Goal: Contribute content: Contribute content

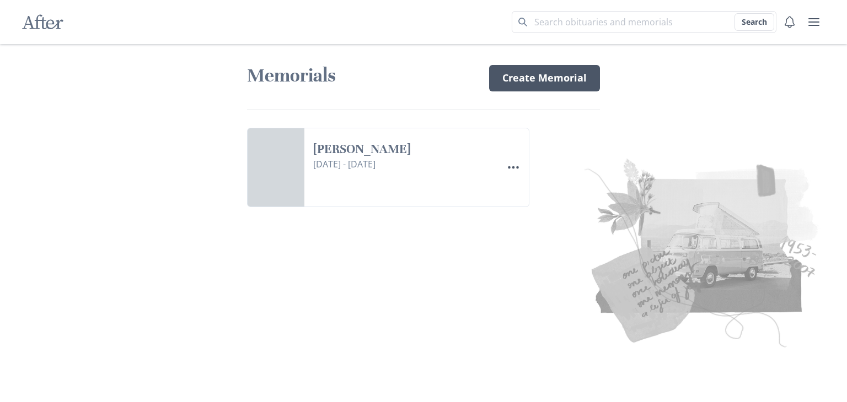
click at [543, 72] on link "Create Memorial" at bounding box center [544, 78] width 111 height 26
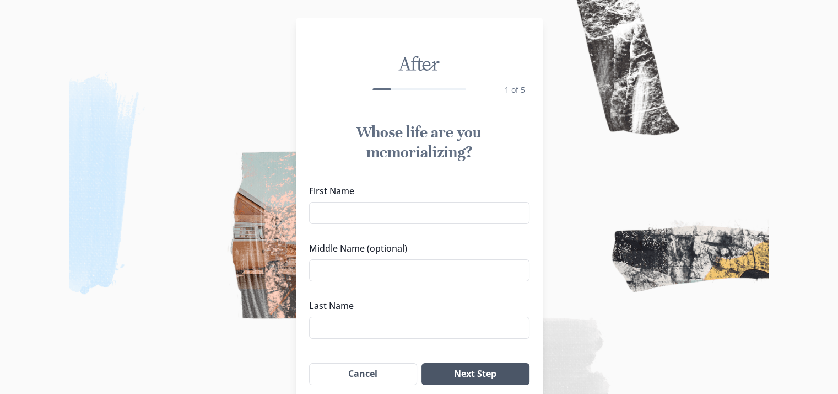
click at [483, 369] on button "Next Step" at bounding box center [475, 374] width 107 height 22
click at [400, 369] on button "Cancel" at bounding box center [363, 374] width 109 height 22
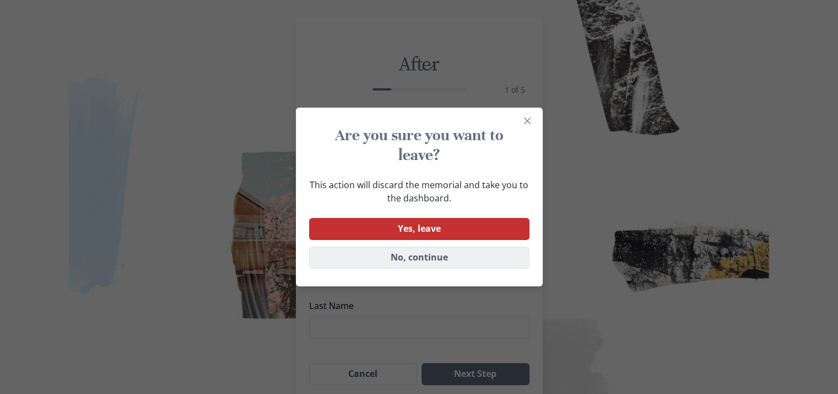
click at [434, 258] on button "No, continue" at bounding box center [419, 257] width 220 height 22
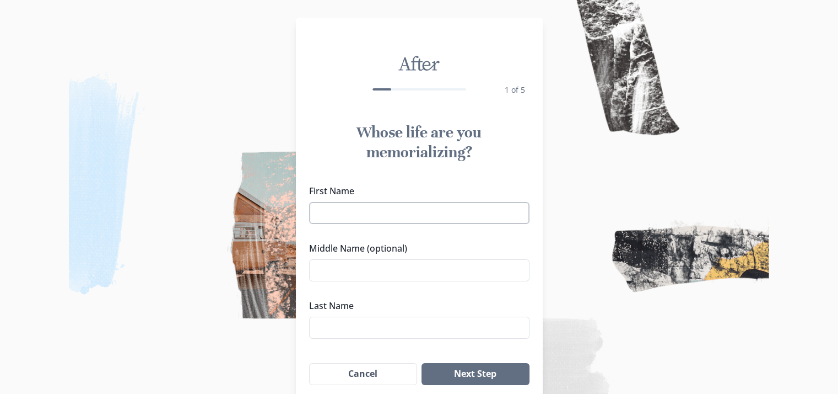
click at [390, 207] on input "First Name" at bounding box center [419, 213] width 220 height 22
type input "Teddy"
click at [386, 272] on input "Middle Name (optional)" at bounding box center [419, 270] width 220 height 22
type input "[PERSON_NAME]"
click at [381, 330] on input "Last Name" at bounding box center [419, 327] width 220 height 22
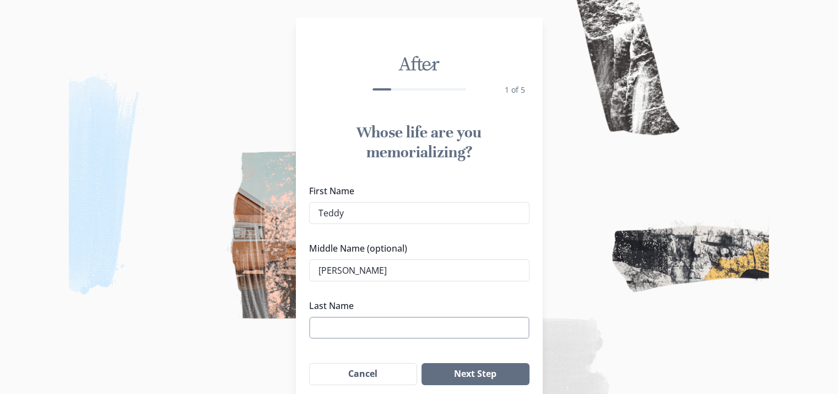
drag, startPoint x: 379, startPoint y: 342, endPoint x: 344, endPoint y: 325, distance: 38.9
click at [344, 325] on input "Last Name" at bounding box center [419, 327] width 220 height 22
type input "[PERSON_NAME]"
click at [461, 374] on button "Next Step" at bounding box center [475, 374] width 107 height 22
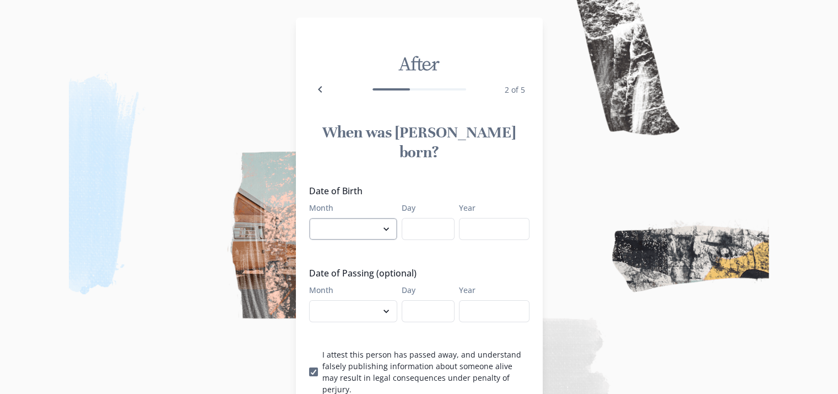
click at [388, 218] on select "January February March April May June July August September October November De…" at bounding box center [353, 229] width 88 height 22
select select "5"
click at [313, 218] on select "January February March April May June July August September October November De…" at bounding box center [353, 229] width 88 height 22
click at [431, 218] on input "Day" at bounding box center [428, 229] width 53 height 22
type input "6"
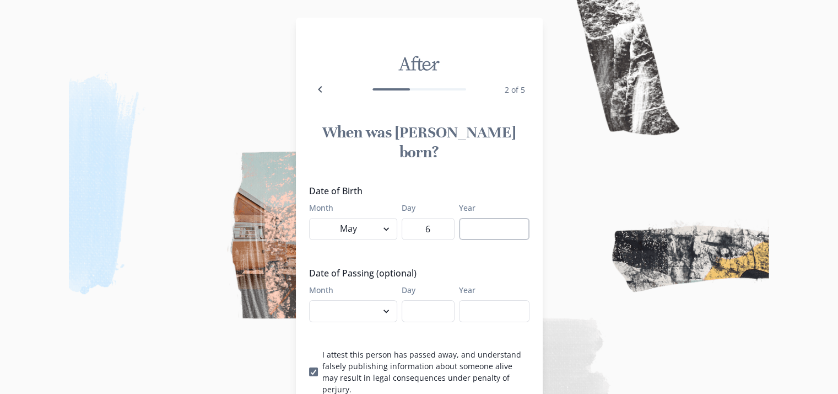
click at [485, 218] on input "Year" at bounding box center [494, 229] width 71 height 22
type input "1944"
click at [383, 300] on select "January February March April May June July August September October November De…" at bounding box center [353, 311] width 88 height 22
select select "8"
click at [313, 300] on select "January February March April May June July August September October November De…" at bounding box center [353, 311] width 88 height 22
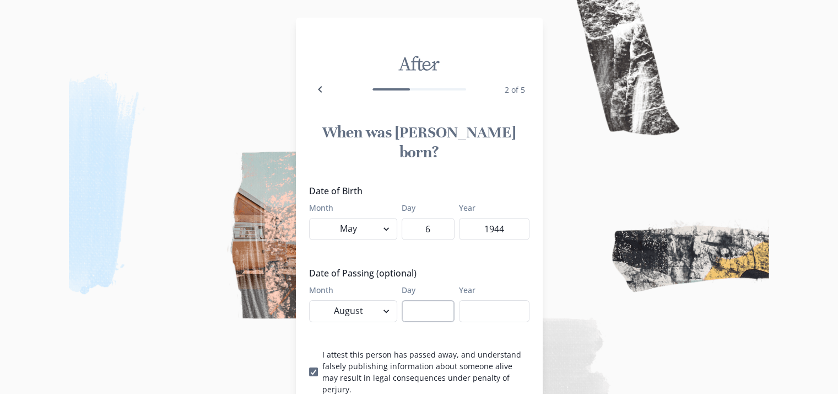
click at [431, 300] on input "Day" at bounding box center [428, 311] width 53 height 22
type input "13"
click at [495, 300] on input "Year" at bounding box center [494, 311] width 71 height 22
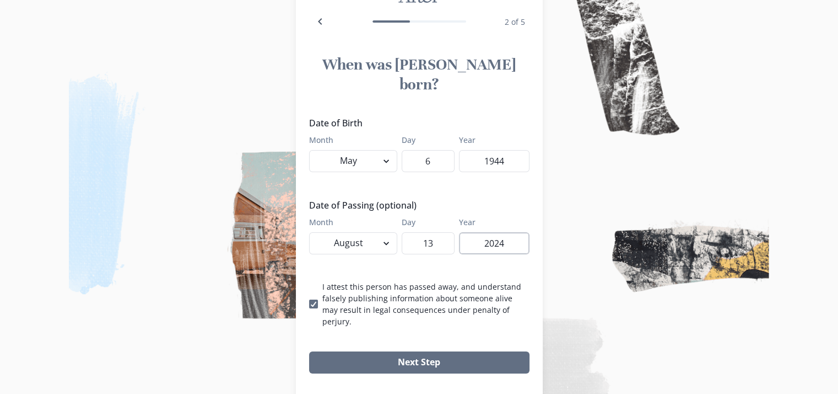
scroll to position [68, 0]
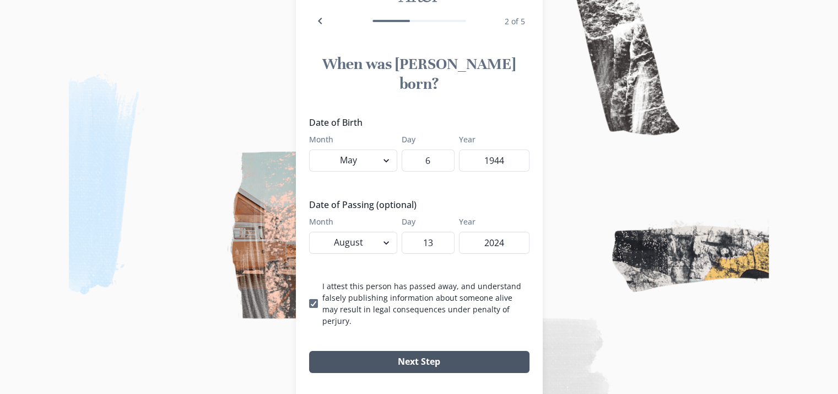
type input "2024"
click at [441, 351] on button "Next Step" at bounding box center [419, 362] width 220 height 22
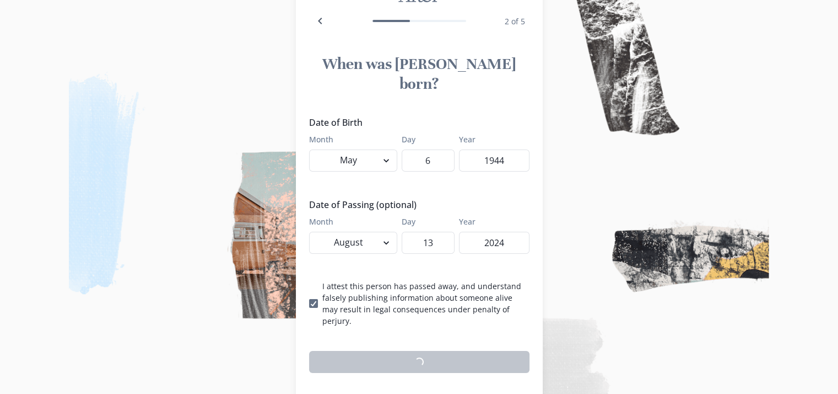
scroll to position [64, 0]
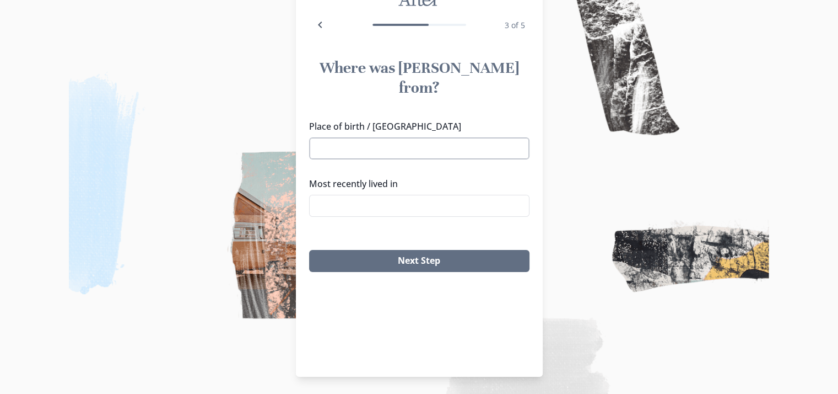
click at [402, 137] on input "Place of birth / [GEOGRAPHIC_DATA]" at bounding box center [419, 148] width 220 height 22
type input "c"
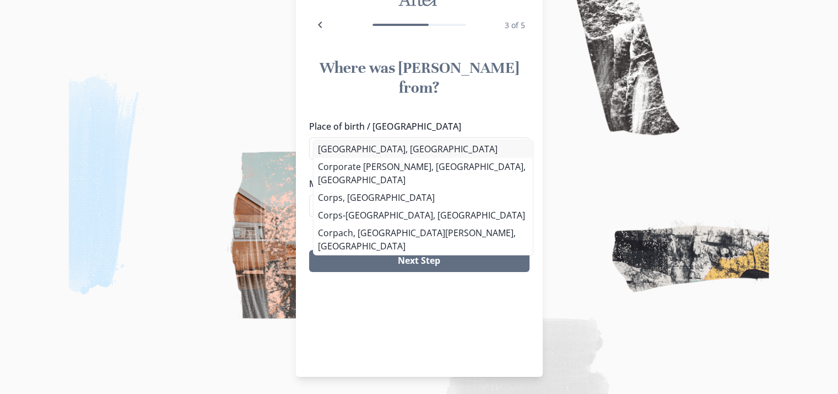
click at [373, 146] on li "[GEOGRAPHIC_DATA], [GEOGRAPHIC_DATA]" at bounding box center [423, 149] width 219 height 18
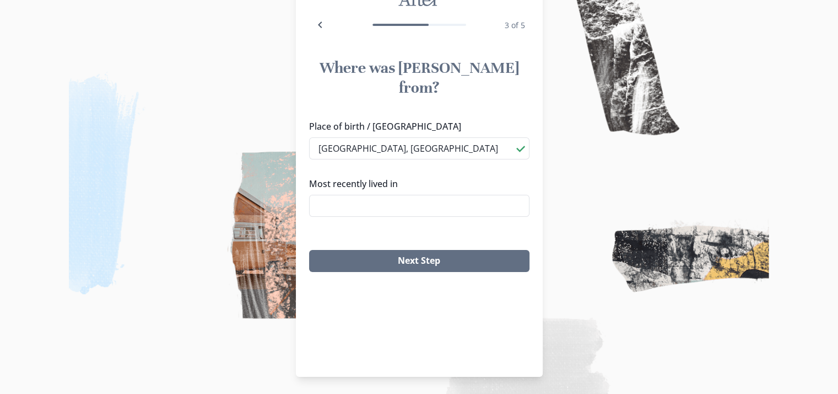
click at [364, 187] on li "Corps, [GEOGRAPHIC_DATA]" at bounding box center [423, 194] width 208 height 17
click at [403, 137] on input "Corps, [GEOGRAPHIC_DATA]" at bounding box center [419, 148] width 220 height 22
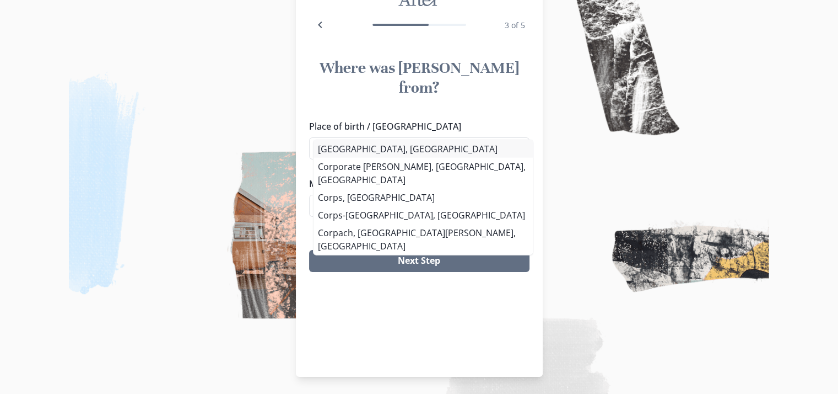
click at [367, 150] on li "[GEOGRAPHIC_DATA], [GEOGRAPHIC_DATA]" at bounding box center [423, 149] width 219 height 18
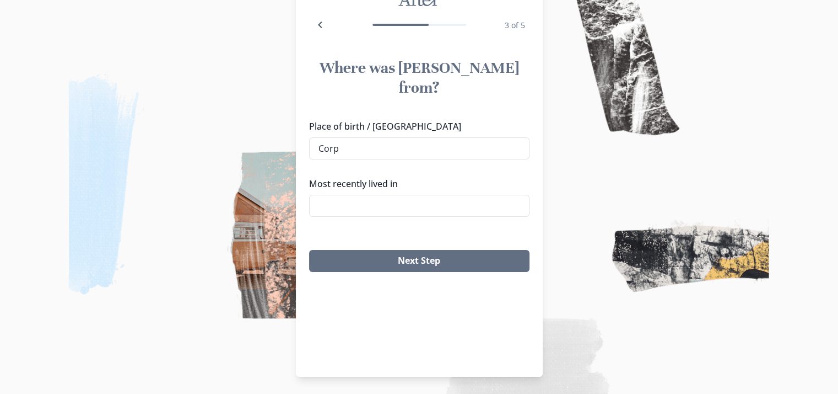
type input "[GEOGRAPHIC_DATA], [GEOGRAPHIC_DATA]"
click at [364, 195] on input "Most recently lived in" at bounding box center [419, 206] width 220 height 22
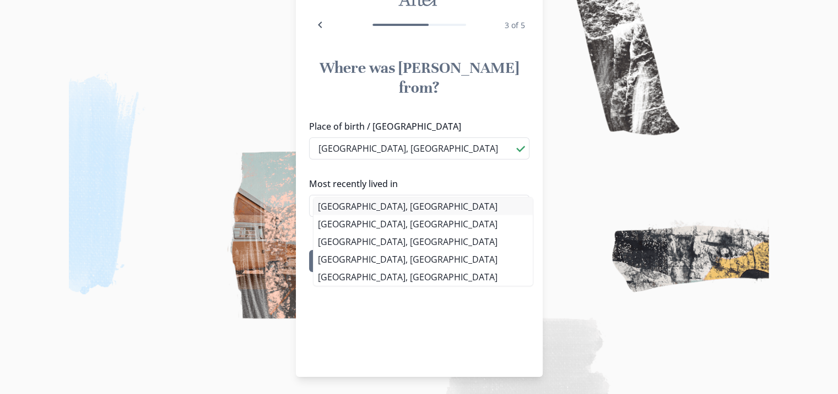
click at [365, 203] on li "[GEOGRAPHIC_DATA], [GEOGRAPHIC_DATA]" at bounding box center [423, 206] width 219 height 18
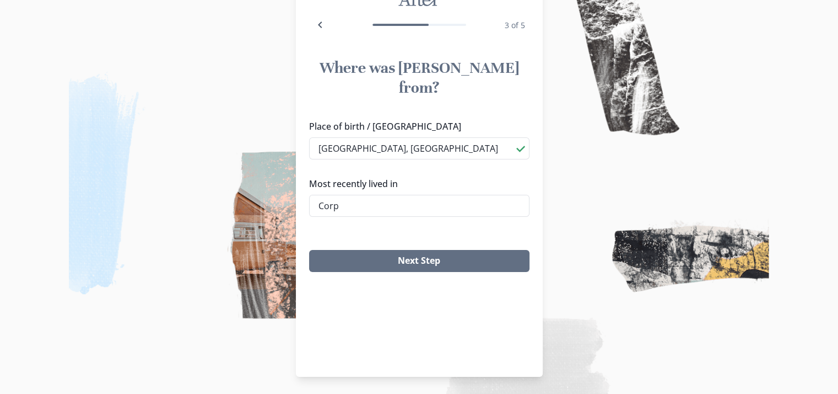
type input "[GEOGRAPHIC_DATA], [GEOGRAPHIC_DATA]"
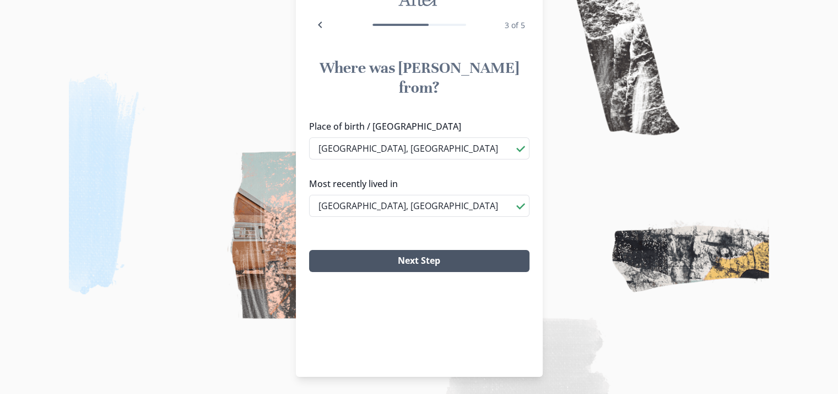
click at [421, 250] on button "Next Step" at bounding box center [419, 261] width 220 height 22
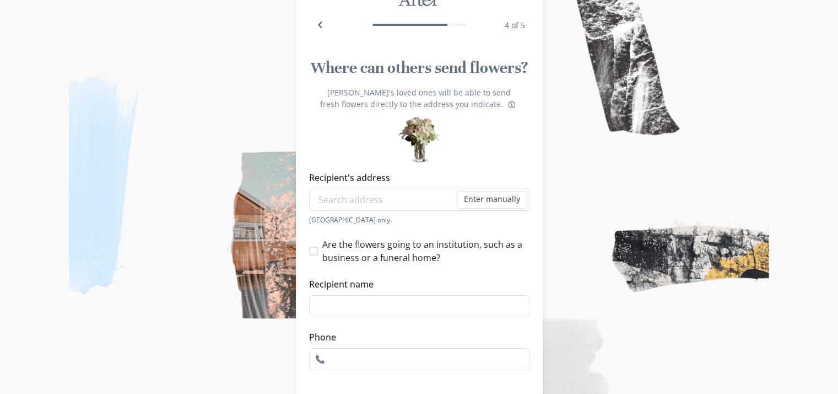
scroll to position [139, 0]
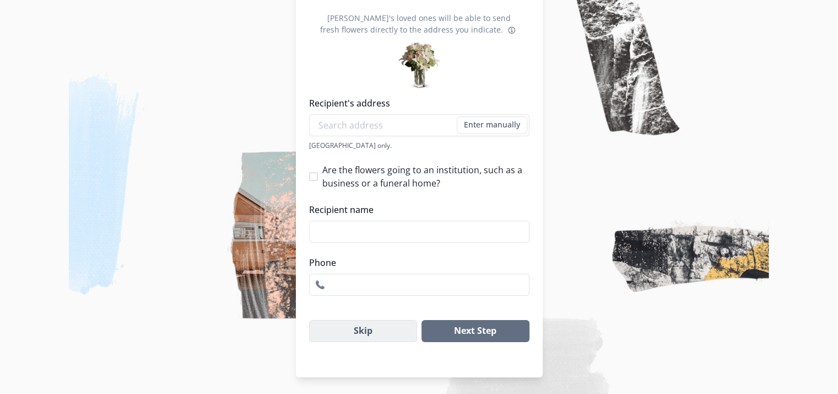
click at [345, 330] on button "Skip" at bounding box center [363, 331] width 109 height 22
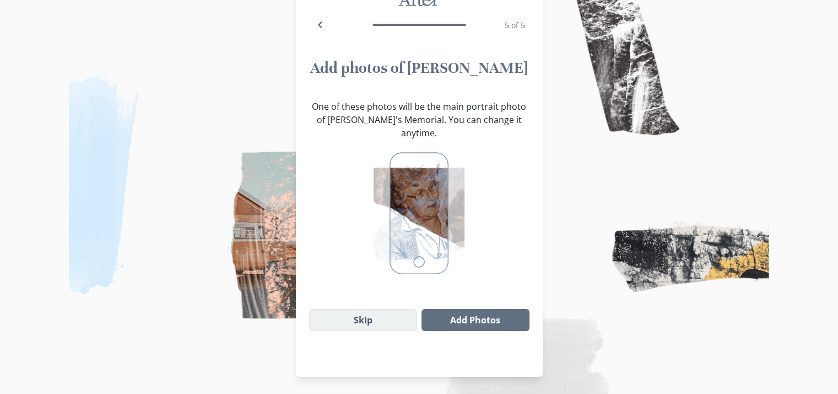
click at [352, 309] on button "Skip" at bounding box center [363, 320] width 109 height 22
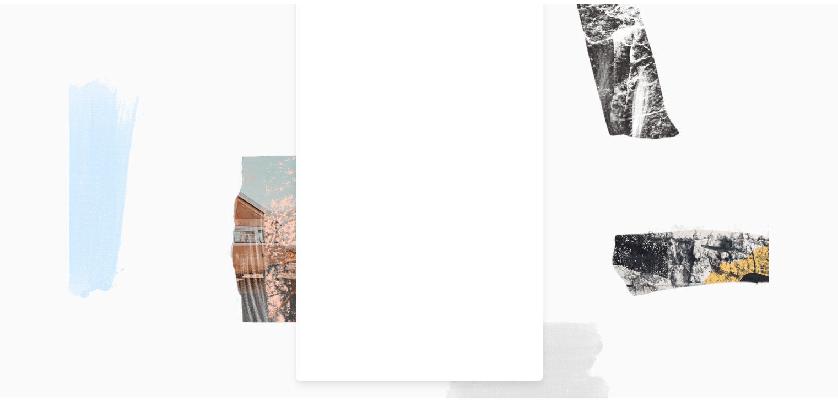
scroll to position [0, 0]
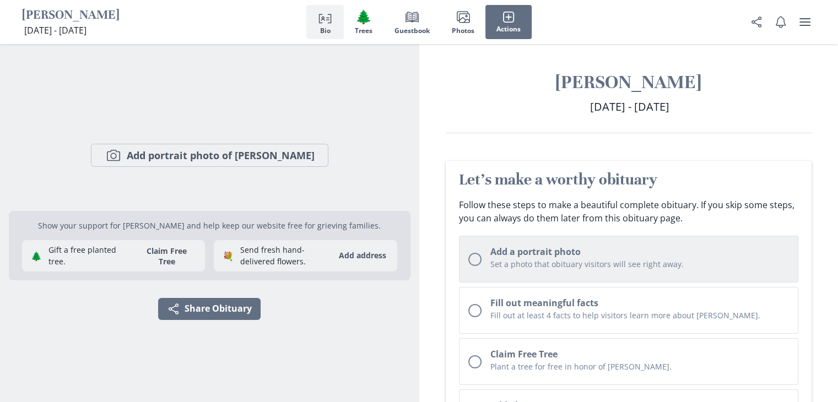
click at [471, 256] on div "Unchecked circle" at bounding box center [474, 259] width 13 height 13
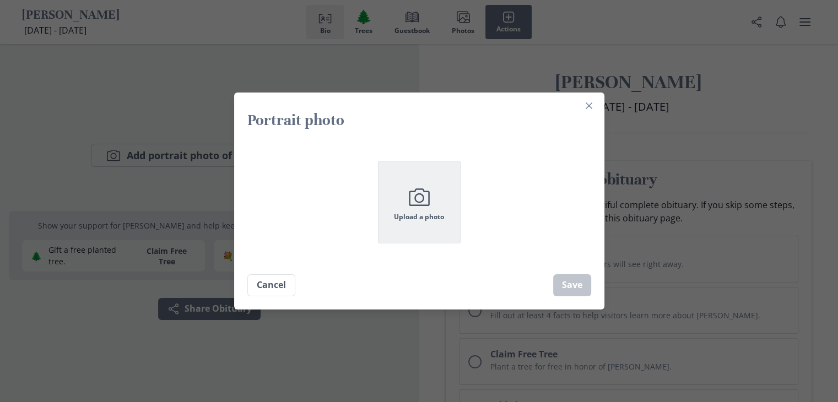
click at [429, 208] on icon "Camera" at bounding box center [420, 198] width 28 height 28
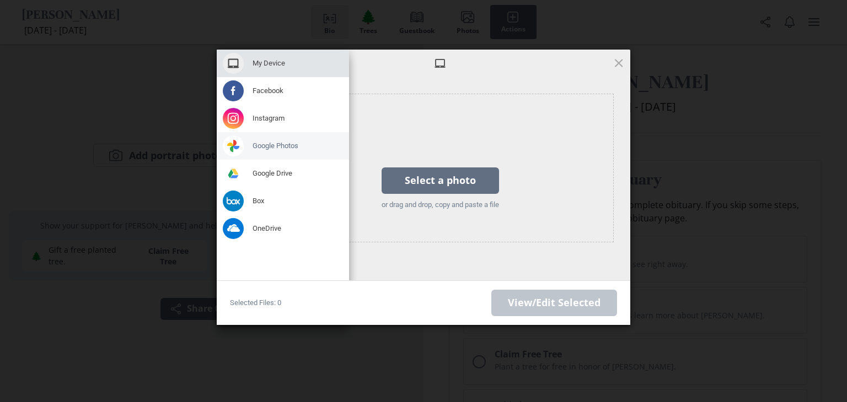
click at [233, 142] on span at bounding box center [233, 146] width 21 height 21
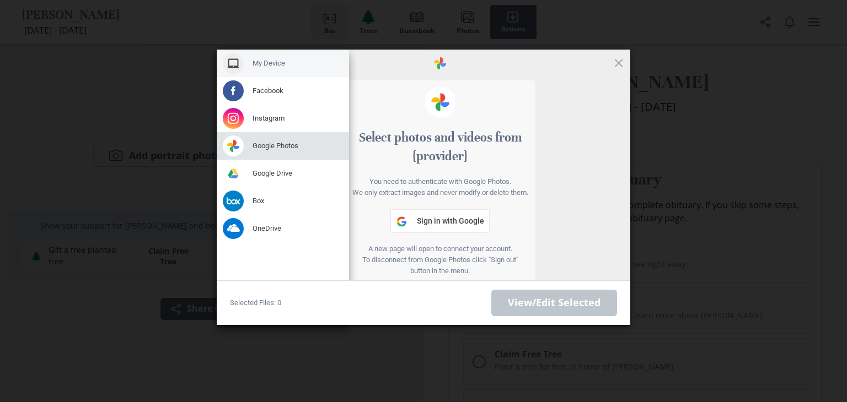
click at [234, 60] on span at bounding box center [233, 63] width 21 height 21
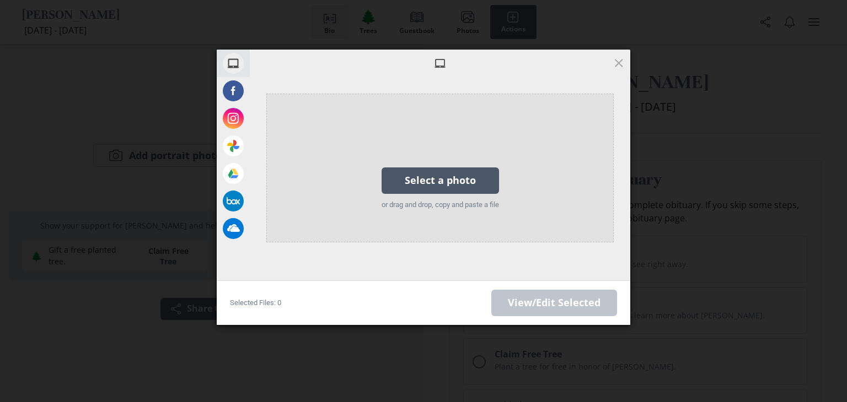
click at [436, 178] on div "Select a photo" at bounding box center [439, 181] width 117 height 26
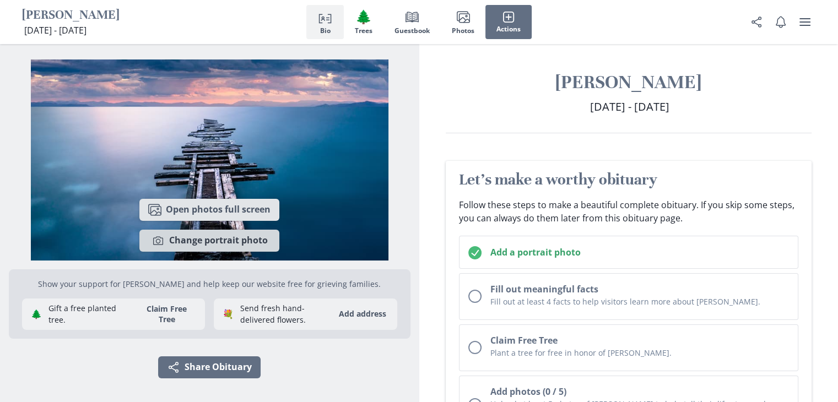
click at [224, 241] on button "Camera Change portrait photo" at bounding box center [209, 241] width 140 height 22
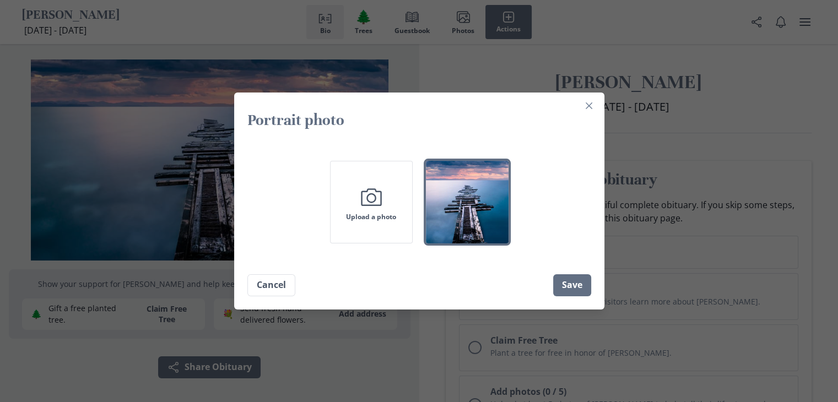
click at [302, 192] on div "Camera Upload a photo" at bounding box center [419, 202] width 344 height 83
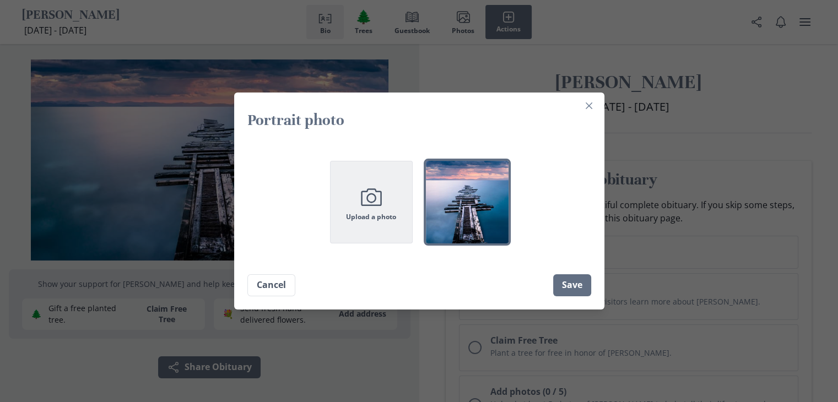
click at [375, 191] on icon "Camera" at bounding box center [372, 198] width 28 height 28
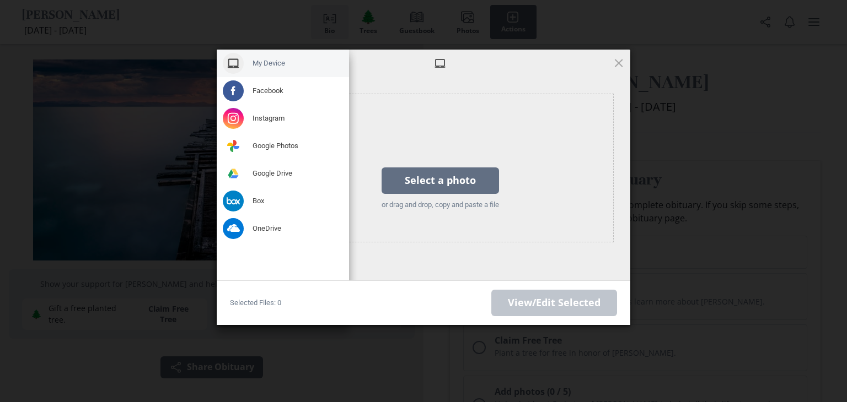
click at [227, 62] on span at bounding box center [233, 63] width 21 height 21
click at [234, 60] on span at bounding box center [233, 63] width 21 height 21
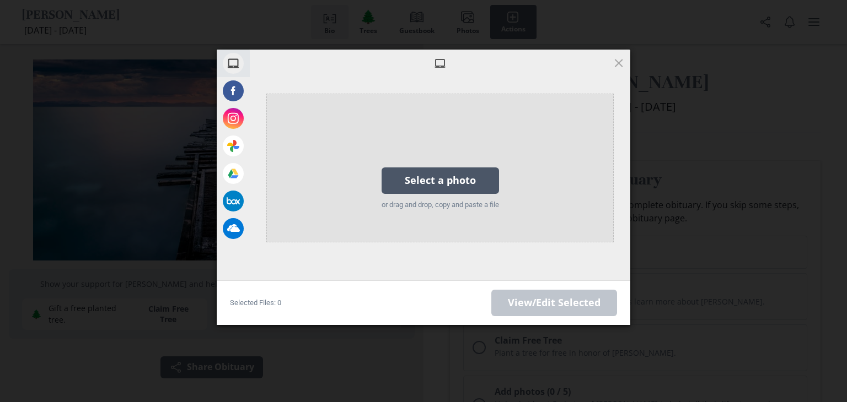
click at [398, 170] on div "Select a photo" at bounding box center [439, 181] width 117 height 26
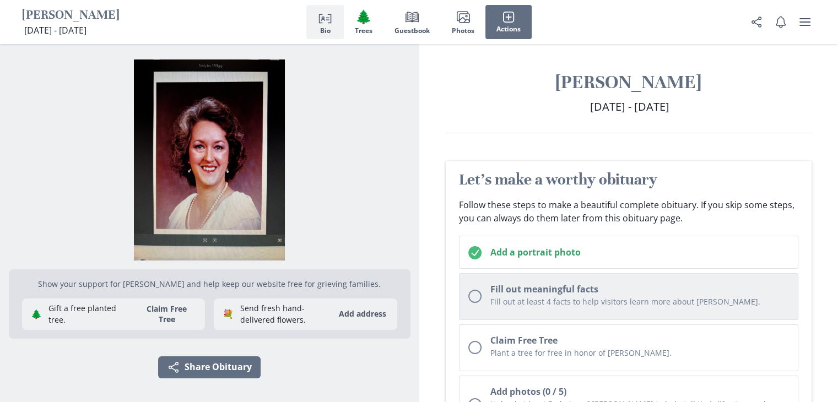
click at [475, 297] on div "Unchecked circle" at bounding box center [474, 296] width 13 height 13
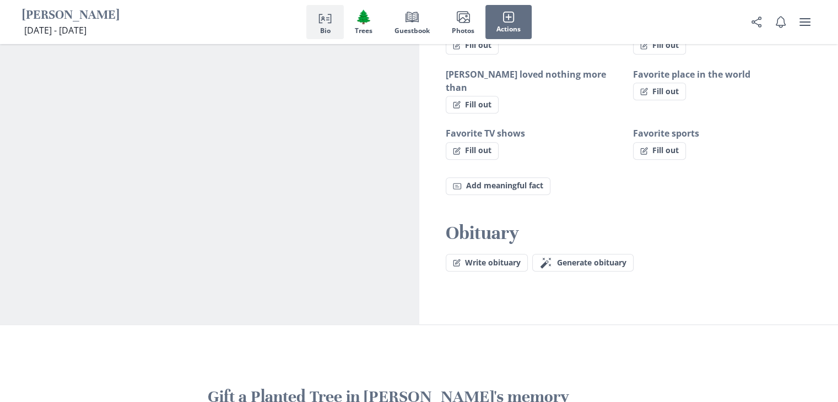
scroll to position [615, 0]
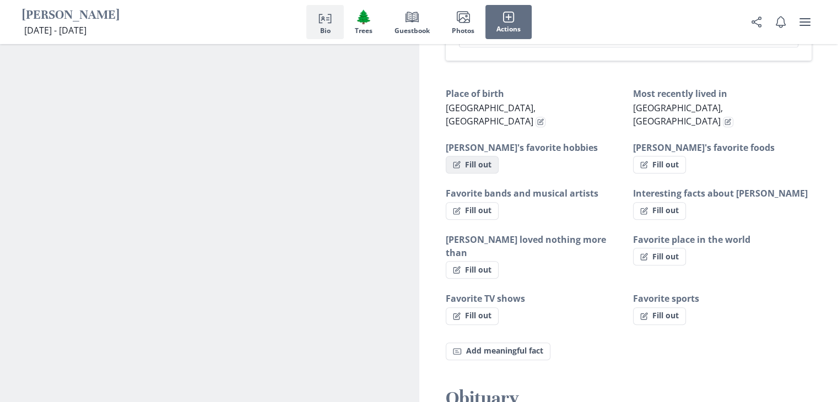
click at [473, 156] on button "Fill out" at bounding box center [472, 165] width 53 height 18
select select "[PERSON_NAME]'s favorite hobbies"
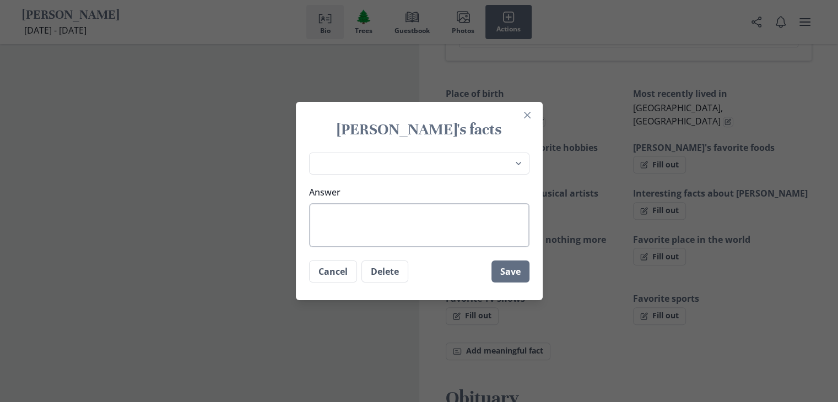
click at [410, 225] on textarea "Answer" at bounding box center [419, 225] width 220 height 44
type textarea "G"
type textarea "x"
type textarea "Ge"
type textarea "x"
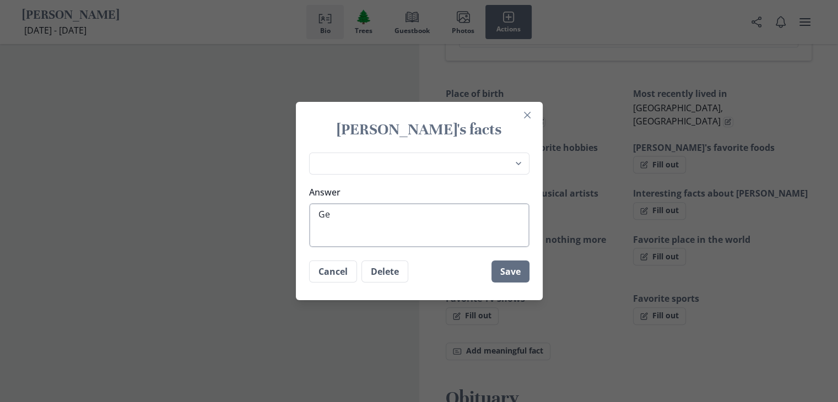
type textarea "Gen"
type textarea "x"
type textarea "Gene"
type textarea "x"
type textarea "[PERSON_NAME]"
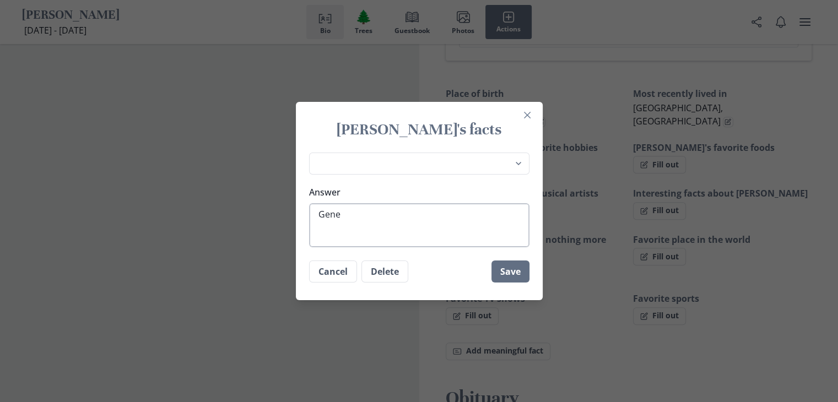
type textarea "x"
type textarea "Geneal"
type textarea "x"
type textarea "Genealo"
type textarea "x"
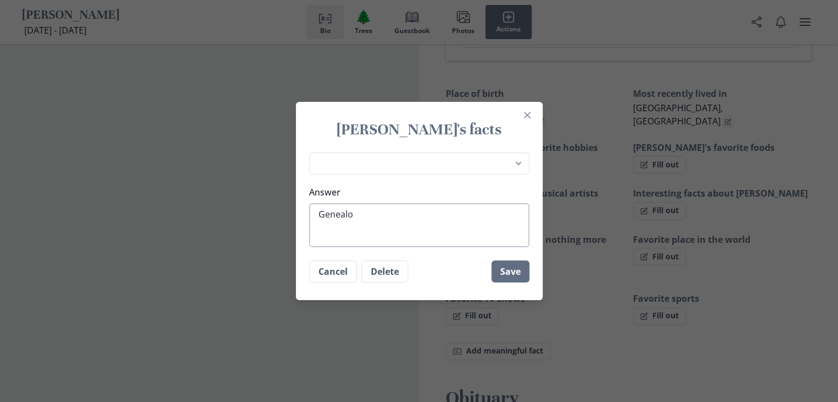
type textarea "Genealog"
type textarea "x"
type textarea "Genealogy"
type textarea "x"
click at [427, 234] on textarea "Genealogy" at bounding box center [419, 225] width 220 height 44
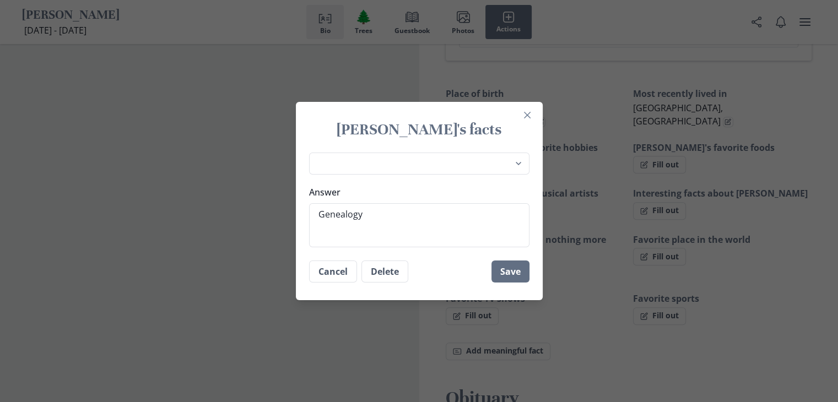
type textarea "Genealogy"
type textarea "x"
type textarea "Genealogy"
click at [517, 272] on button "Save" at bounding box center [511, 272] width 38 height 22
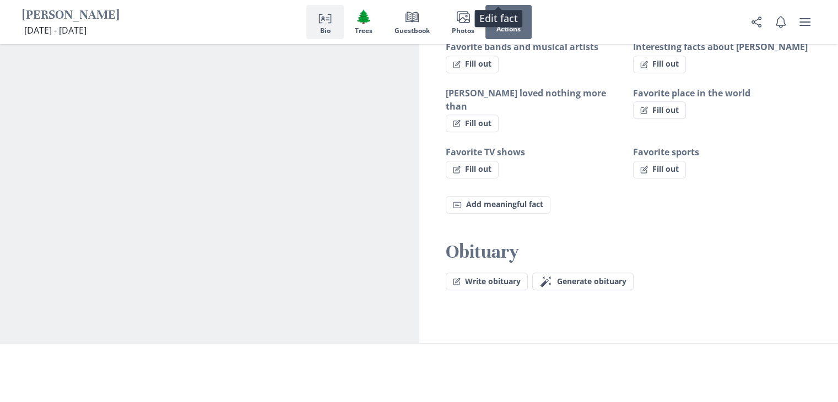
scroll to position [780, 0]
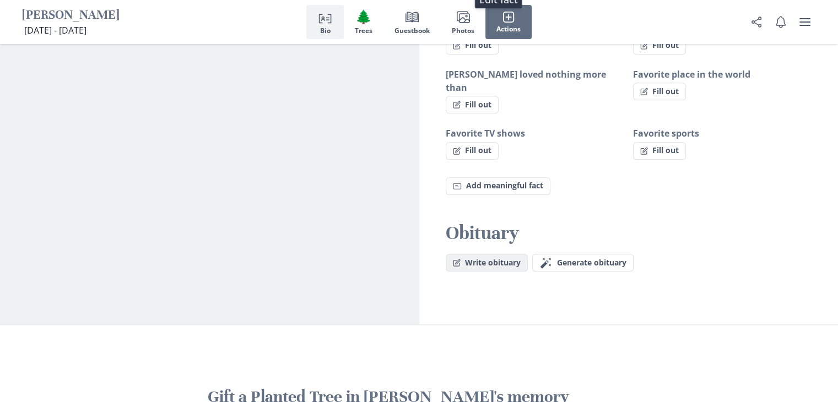
click at [461, 254] on button "Write obituary" at bounding box center [487, 263] width 82 height 18
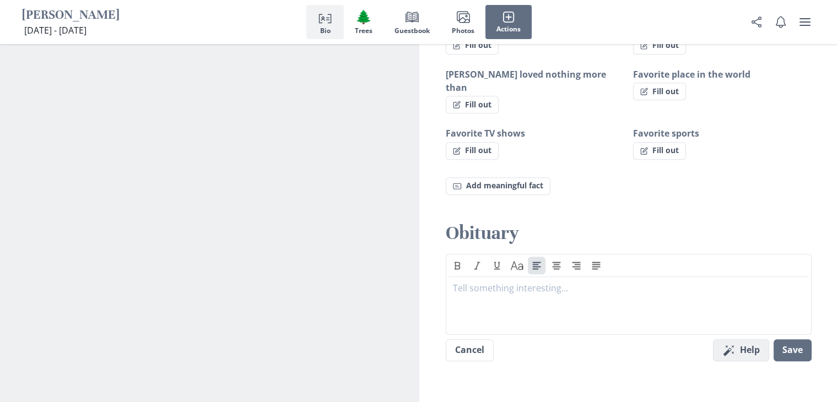
click at [735, 344] on icon "Magic wand" at bounding box center [729, 350] width 13 height 13
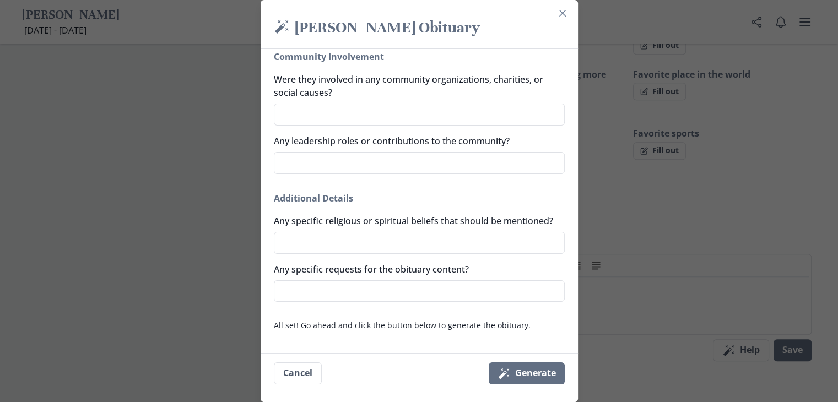
scroll to position [739, 0]
click at [542, 371] on button "Magic wand Generate" at bounding box center [527, 374] width 76 height 22
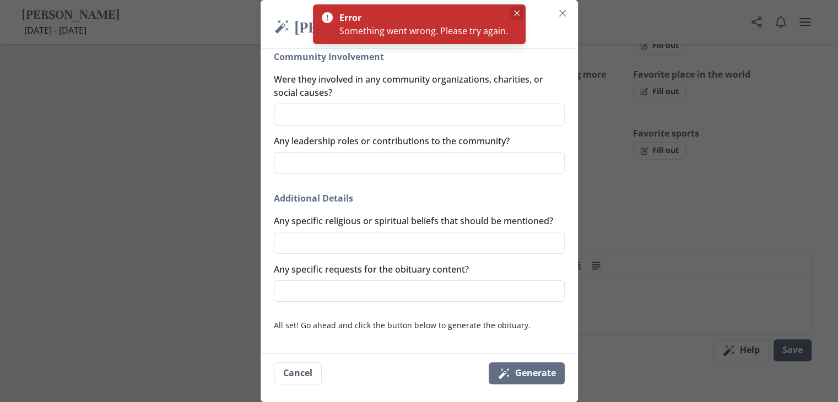
click at [517, 12] on icon "Close" at bounding box center [517, 13] width 6 height 6
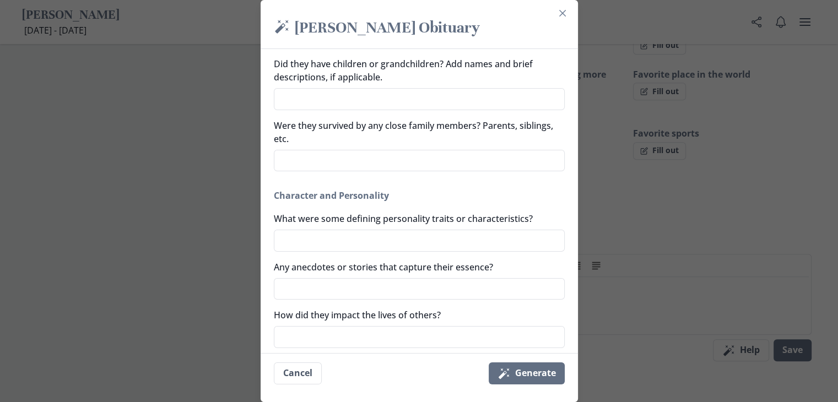
scroll to position [243, 0]
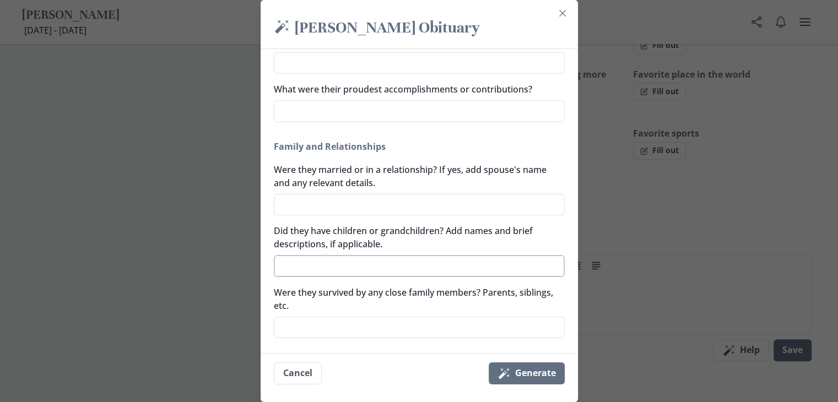
click at [343, 268] on textarea "Did they have children or grandchildren? Add names and brief descriptions, if a…" at bounding box center [419, 266] width 291 height 22
type textarea "x"
type textarea "J"
type textarea "x"
type textarea "Je"
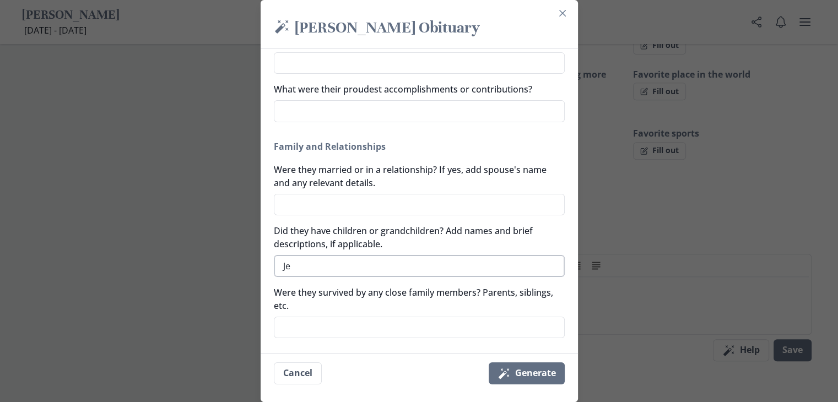
type textarea "x"
type textarea "Jef"
type textarea "x"
type textarea "[PERSON_NAME]"
type textarea "x"
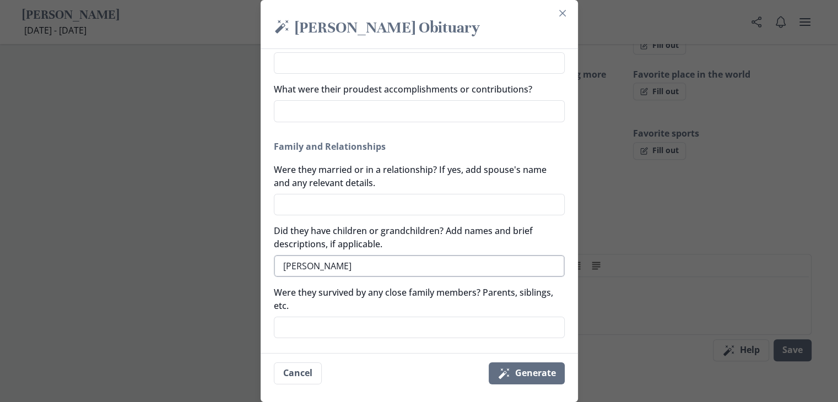
type textarea "[PERSON_NAME]"
type textarea "x"
type textarea "[PERSON_NAME]"
type textarea "x"
type textarea "[PERSON_NAME]"
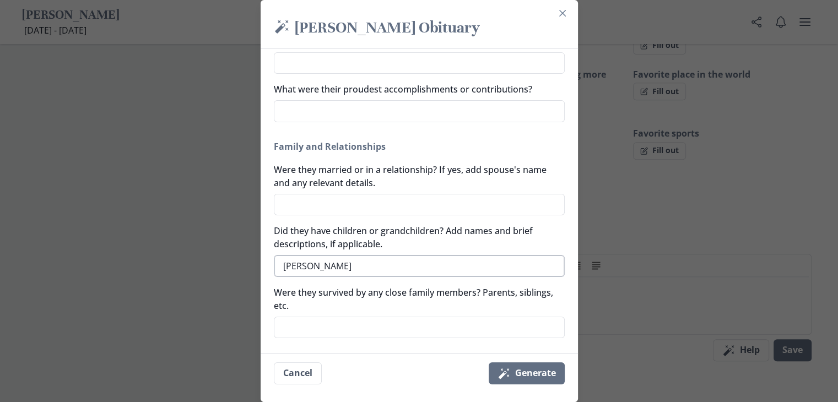
type textarea "x"
type textarea "[PERSON_NAME]"
type textarea "x"
type textarea "[PERSON_NAME] ("
type textarea "x"
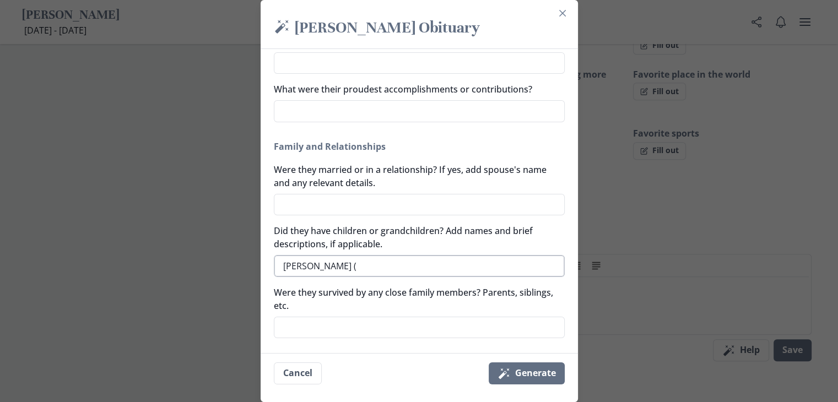
type textarea "[PERSON_NAME] (M"
type textarea "x"
type textarea "[PERSON_NAME] (Mo"
type textarea "x"
type textarea "[PERSON_NAME] (Mon"
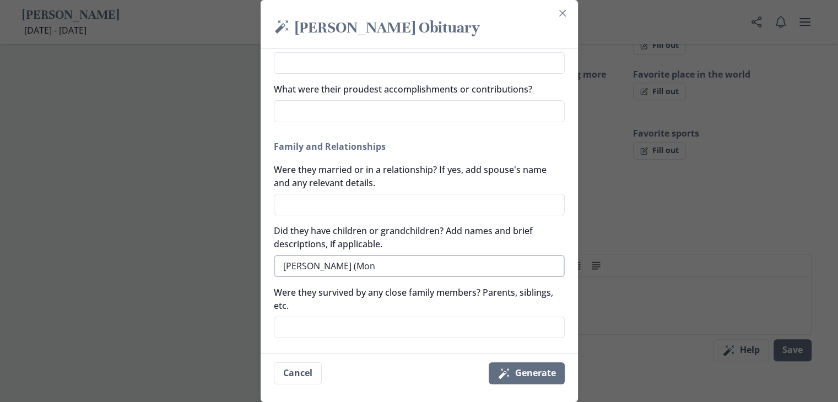
type textarea "x"
type textarea "[PERSON_NAME] (Moni"
type textarea "x"
type textarea "[PERSON_NAME] ([PERSON_NAME]"
type textarea "x"
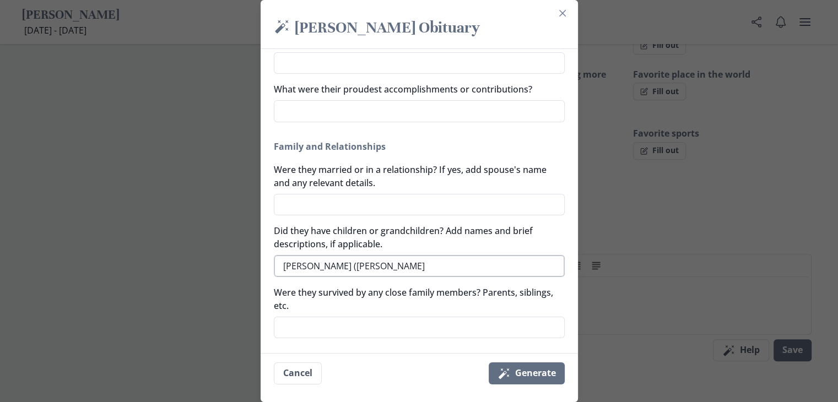
type textarea "[PERSON_NAME] (Moniqu"
type textarea "x"
type textarea "[PERSON_NAME] ([PERSON_NAME]"
type textarea "x"
type textarea "[PERSON_NAME] ([PERSON_NAME])"
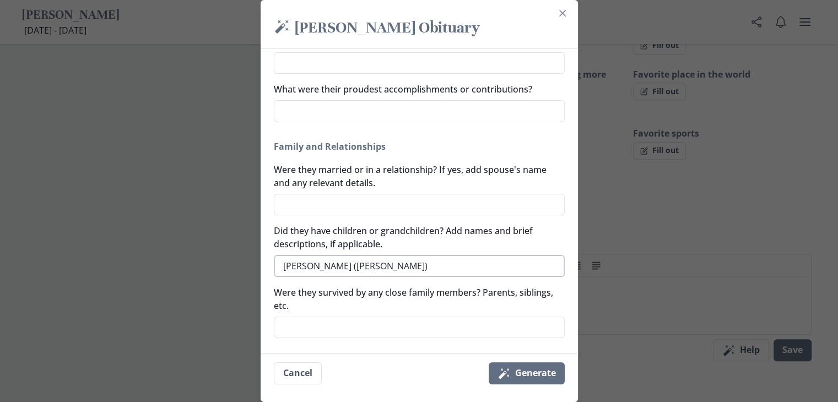
type textarea "x"
type textarea "[PERSON_NAME] ([PERSON_NAME])"
type textarea "x"
type textarea "[PERSON_NAME] ([PERSON_NAME]) G"
type textarea "x"
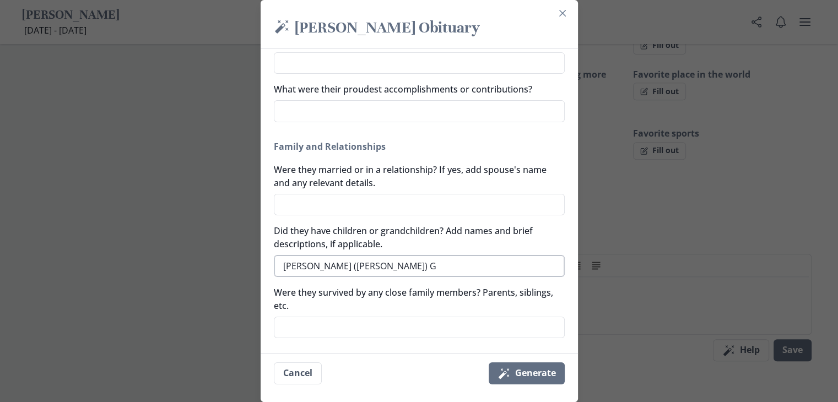
type textarea "[PERSON_NAME] ([PERSON_NAME]) Gu"
type textarea "x"
type textarea "[PERSON_NAME] ([PERSON_NAME]) [PERSON_NAME]"
type textarea "x"
type textarea "[PERSON_NAME] ([PERSON_NAME]"
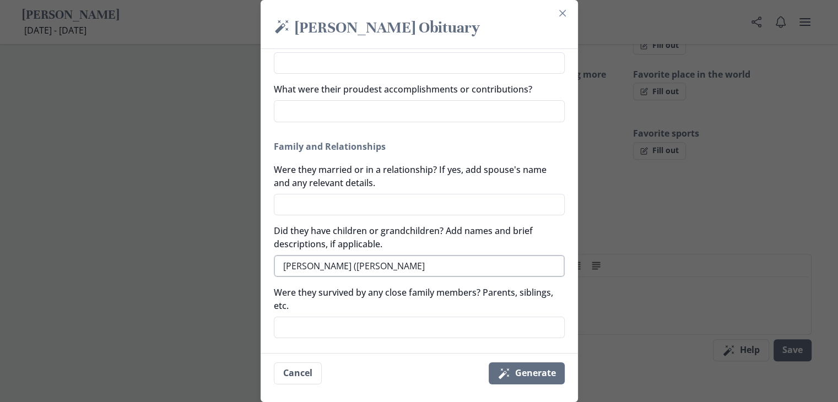
type textarea "x"
type textarea "[PERSON_NAME] ([PERSON_NAME]"
type textarea "x"
type textarea "[PERSON_NAME] ([PERSON_NAME]"
type textarea "x"
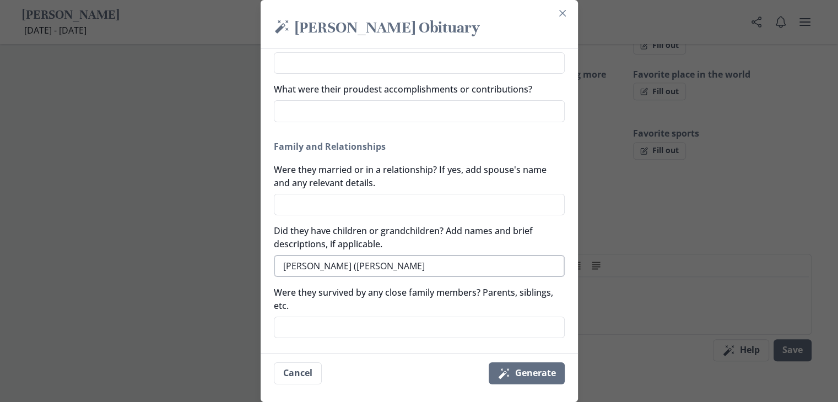
type textarea "[PERSON_NAME] ([PERSON_NAME]"
type textarea "x"
type textarea "[PERSON_NAME] ([PERSON_NAME]) [PERSON_NAME]"
type textarea "x"
type textarea "[PERSON_NAME] ([PERSON_NAME]) [PERSON_NAME]"
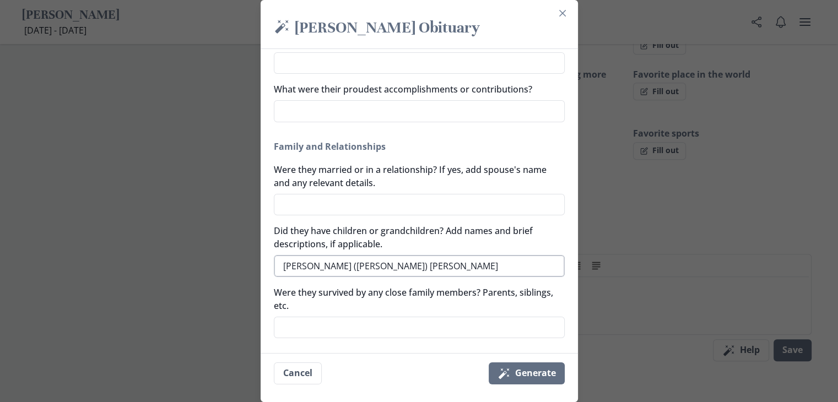
type textarea "x"
type textarea "[PERSON_NAME] ([PERSON_NAME]) [PERSON_NAME] -"
type textarea "x"
type textarea "[PERSON_NAME] ([PERSON_NAME]) [PERSON_NAME] -"
type textarea "x"
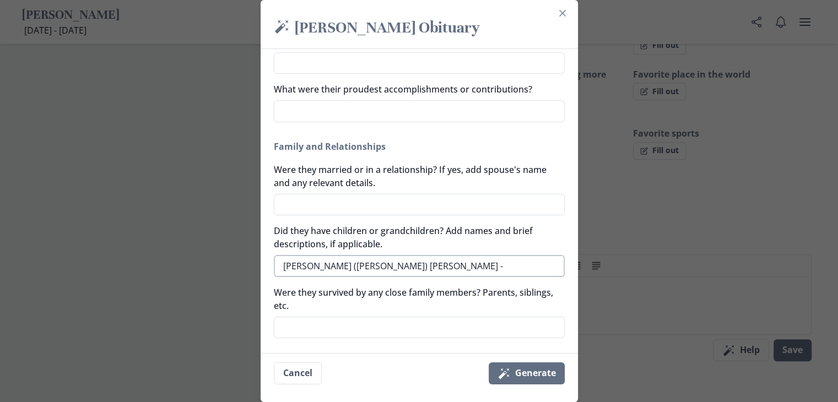
type textarea "[PERSON_NAME] ([PERSON_NAME]) [PERSON_NAME] - s"
type textarea "x"
type textarea "[PERSON_NAME] ([PERSON_NAME]) [PERSON_NAME] - so"
type textarea "x"
type textarea "[PERSON_NAME] ([PERSON_NAME]) [PERSON_NAME] - son"
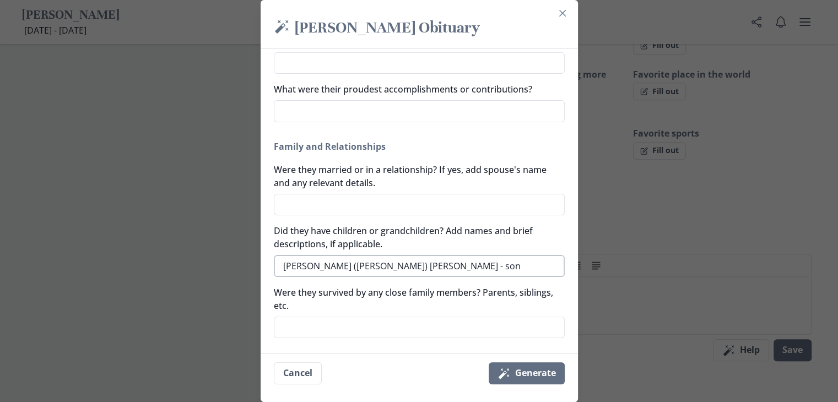
type textarea "x"
type textarea "[PERSON_NAME] ([PERSON_NAME]) [PERSON_NAME] - son,"
type textarea "x"
type textarea "[PERSON_NAME] ([PERSON_NAME]) [PERSON_NAME] - son,"
type textarea "x"
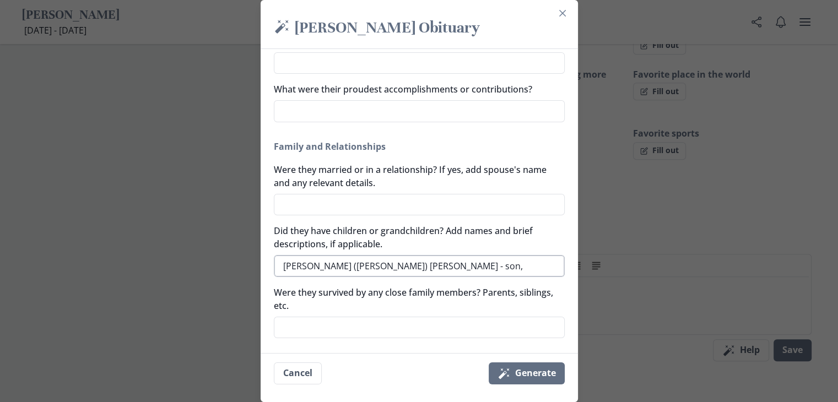
type textarea "[PERSON_NAME] ([PERSON_NAME]) [PERSON_NAME] - son, B"
type textarea "x"
type textarea "[PERSON_NAME] ([PERSON_NAME]) [PERSON_NAME] - son, Br"
type textarea "x"
type textarea "[PERSON_NAME] ([PERSON_NAME]) [PERSON_NAME] - son, Bri"
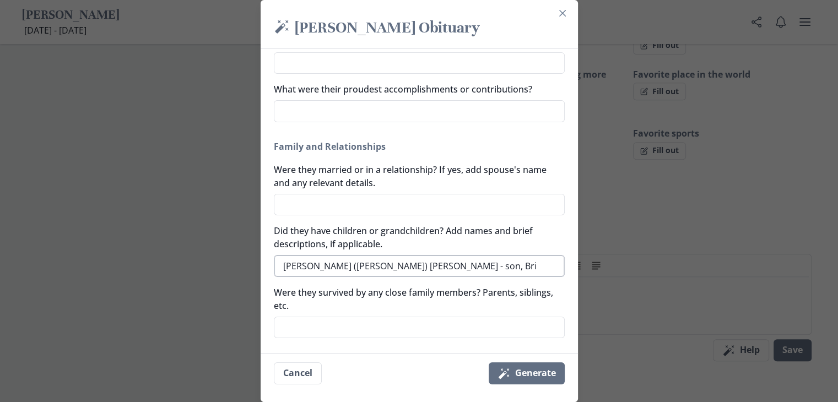
type textarea "x"
type textarea "[PERSON_NAME] ([PERSON_NAME]) [PERSON_NAME] - son, [PERSON_NAME]"
type textarea "x"
type textarea "[PERSON_NAME] ([PERSON_NAME]) [PERSON_NAME] - son, [PERSON_NAME]"
type textarea "x"
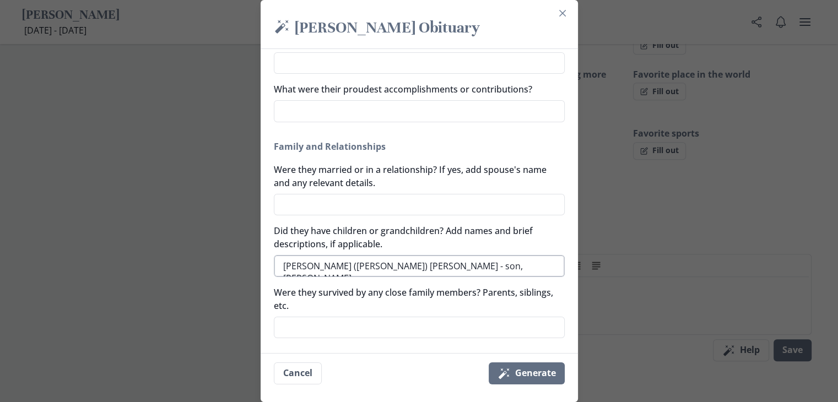
type textarea "[PERSON_NAME] ([PERSON_NAME]) [PERSON_NAME] - son, [PERSON_NAME]"
type textarea "x"
type textarea "[PERSON_NAME] ([PERSON_NAME]) [PERSON_NAME] - son, [PERSON_NAME] ("
type textarea "x"
type textarea "[PERSON_NAME] ([PERSON_NAME]) [PERSON_NAME] - son, [PERSON_NAME] (J"
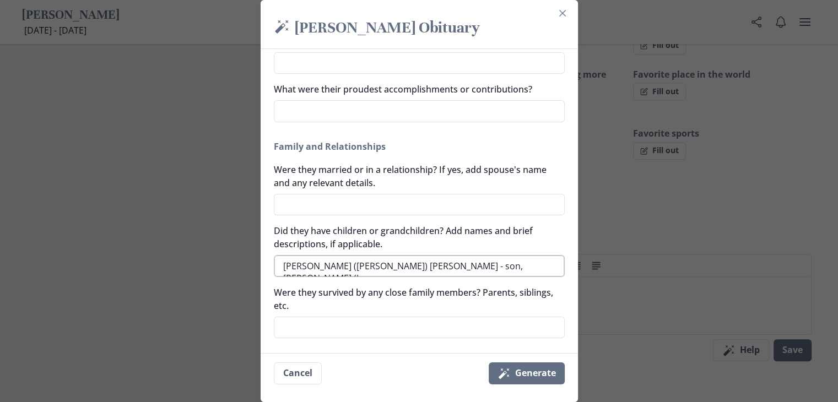
type textarea "x"
type textarea "[PERSON_NAME] ([PERSON_NAME]) [PERSON_NAME] - son, [PERSON_NAME] (Je"
type textarea "x"
type textarea "[PERSON_NAME] ([PERSON_NAME]) [PERSON_NAME] - son, [PERSON_NAME] (Jea"
type textarea "x"
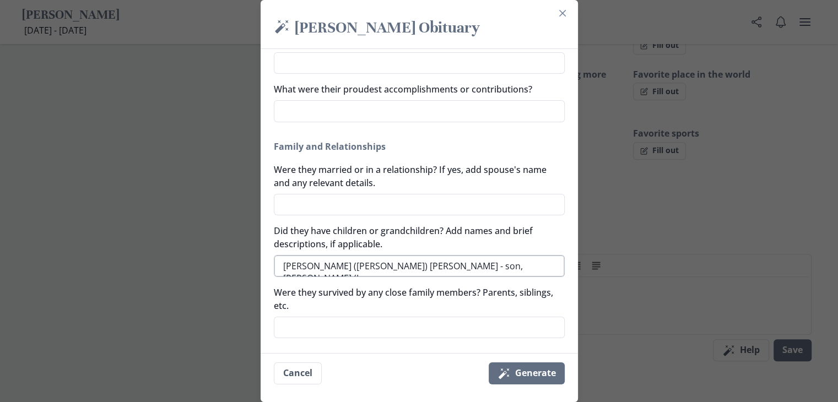
type textarea "[PERSON_NAME] ([PERSON_NAME]) [PERSON_NAME] - son, [PERSON_NAME] ([PERSON_NAME]"
type textarea "x"
type textarea "[PERSON_NAME] ([PERSON_NAME]) [PERSON_NAME] - son, [PERSON_NAME] ([PERSON_NAME])"
type textarea "x"
type textarea "[PERSON_NAME] ([PERSON_NAME]) [PERSON_NAME] - son, [PERSON_NAME] ([PERSON_NAME])"
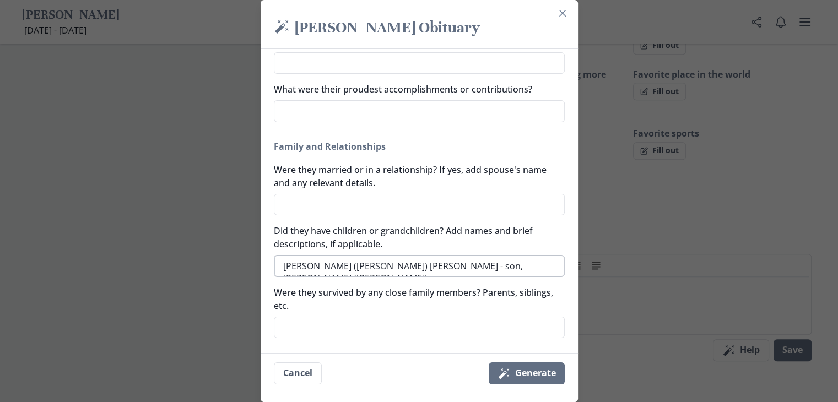
type textarea "x"
type textarea "[PERSON_NAME] ([PERSON_NAME]) [PERSON_NAME] - son, [PERSON_NAME] ([PERSON_NAME]"
type textarea "x"
type textarea "[PERSON_NAME] ([PERSON_NAME]) [PERSON_NAME] - son, [PERSON_NAME] ([PERSON_NAME]"
type textarea "x"
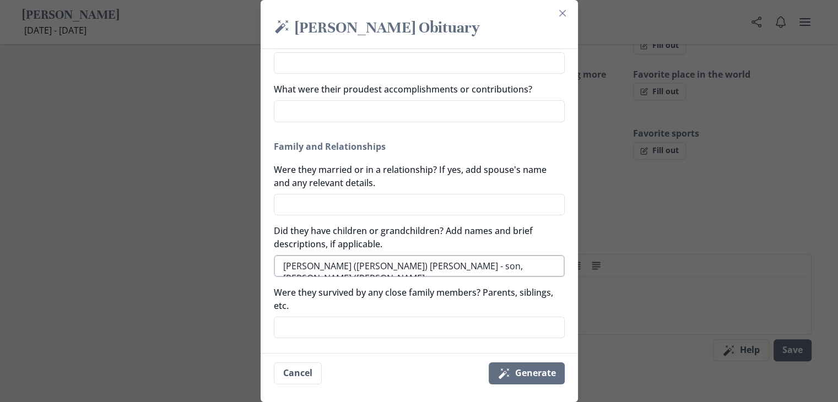
type textarea "[PERSON_NAME] ([PERSON_NAME]) [PERSON_NAME] - son, [PERSON_NAME] ([PERSON_NAME]…"
type textarea "x"
type textarea "[PERSON_NAME] ([PERSON_NAME]) [PERSON_NAME] - son, [PERSON_NAME] ([PERSON_NAME]"
type textarea "x"
type textarea "[PERSON_NAME] ([PERSON_NAME]) [PERSON_NAME] - son, [PERSON_NAME] ([PERSON_NAME]"
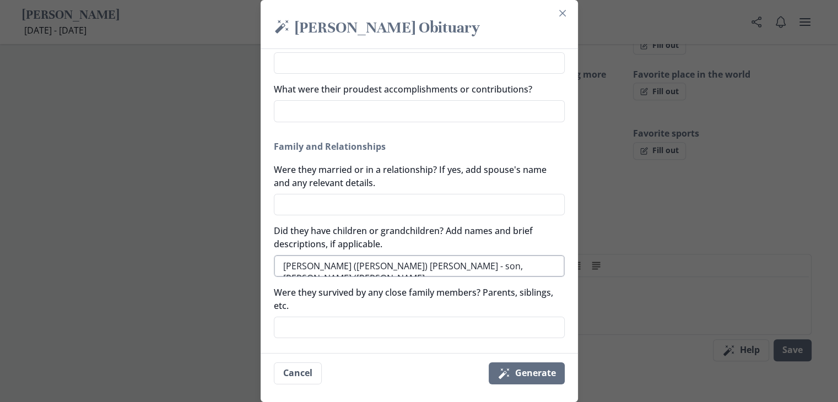
type textarea "x"
type textarea "[PERSON_NAME] ([PERSON_NAME]) [PERSON_NAME] - son, [PERSON_NAME] ([PERSON_NAME]"
type textarea "x"
type textarea "[PERSON_NAME] ([PERSON_NAME]) [PERSON_NAME] - son, [PERSON_NAME] ([PERSON_NAME]"
type textarea "x"
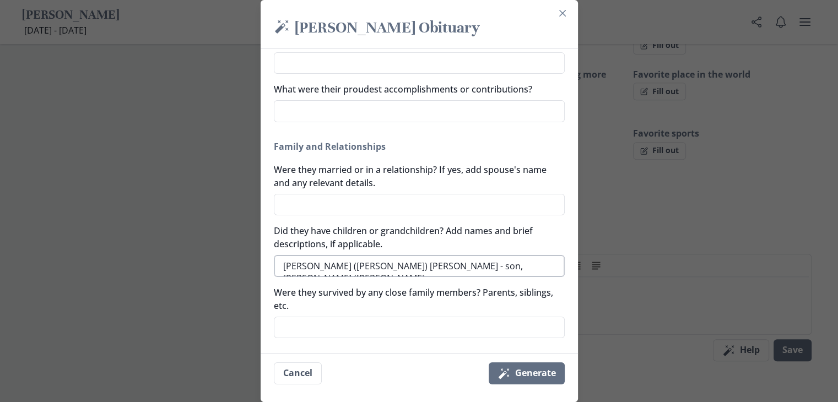
type textarea "[PERSON_NAME] ([PERSON_NAME]) [PERSON_NAME] - son, [PERSON_NAME] ([PERSON_NAME]…"
type textarea "x"
type textarea "[PERSON_NAME] ([PERSON_NAME]) [PERSON_NAME] - son, [PERSON_NAME] ([PERSON_NAME]…"
type textarea "x"
type textarea "[PERSON_NAME] ([PERSON_NAME]) [PERSON_NAME] - son, [PERSON_NAME] ([PERSON_NAME]…"
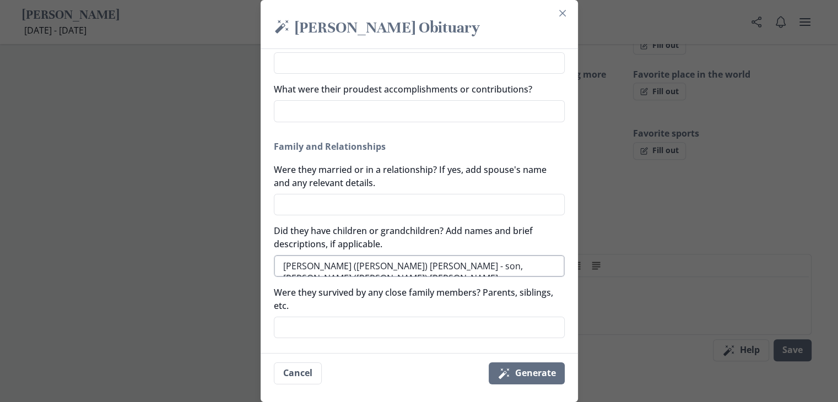
type textarea "x"
type textarea "[PERSON_NAME] ([PERSON_NAME]) [PERSON_NAME] - son, [PERSON_NAME] ([PERSON_NAME]…"
type textarea "x"
type textarea "[PERSON_NAME] ([PERSON_NAME]) [PERSON_NAME] - son, [PERSON_NAME] ([PERSON_NAME]…"
type textarea "x"
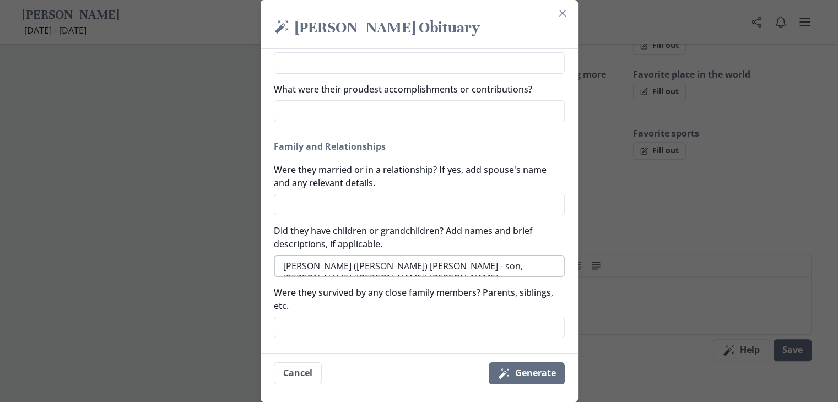
type textarea "[PERSON_NAME] ([PERSON_NAME]) [PERSON_NAME] - son, [PERSON_NAME] ([PERSON_NAME]…"
type textarea "x"
type textarea "[PERSON_NAME] ([PERSON_NAME]) [PERSON_NAME] - son, [PERSON_NAME] ([PERSON_NAME]…"
click at [320, 203] on textarea "Were they married or in a relationship? If yes, add spouse's name and any relev…" at bounding box center [419, 205] width 291 height 22
type textarea "x"
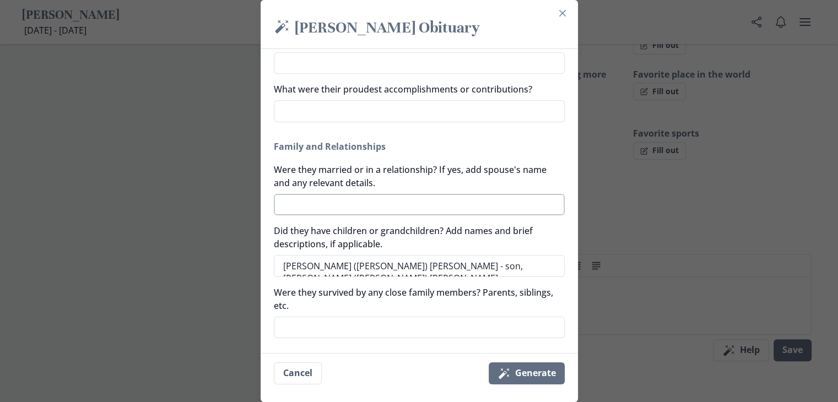
type textarea "C"
type textarea "x"
type textarea "Ch"
type textarea "x"
type textarea "Cha"
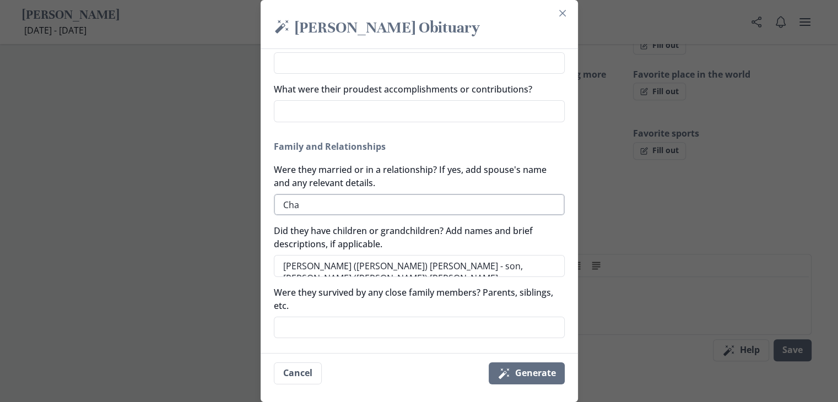
type textarea "x"
type textarea "Char"
type textarea "x"
type textarea "Charl"
type textarea "x"
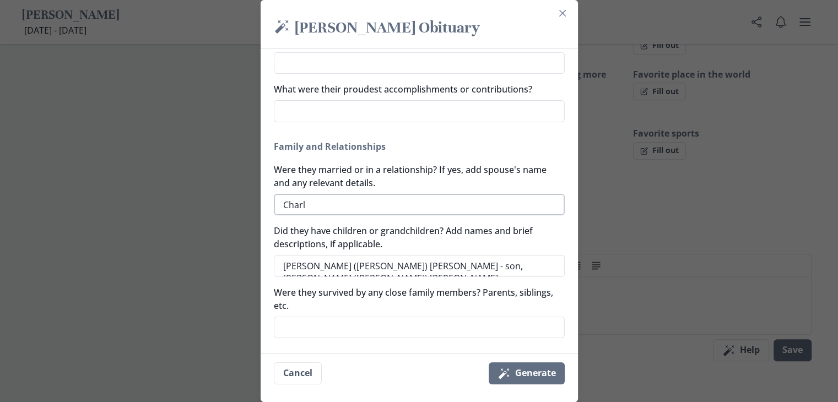
type textarea "[PERSON_NAME]"
type textarea "x"
type textarea "[PERSON_NAME]"
type textarea "x"
type textarea "[PERSON_NAME]"
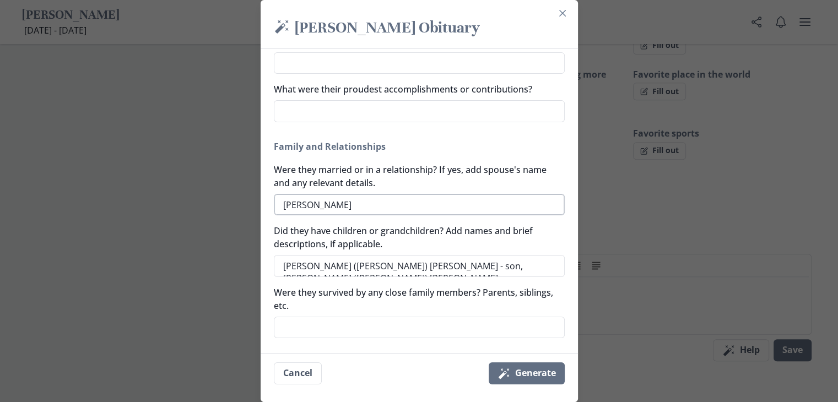
type textarea "x"
type textarea "[PERSON_NAME]"
type textarea "x"
type textarea "[PERSON_NAME]'"
type textarea "x"
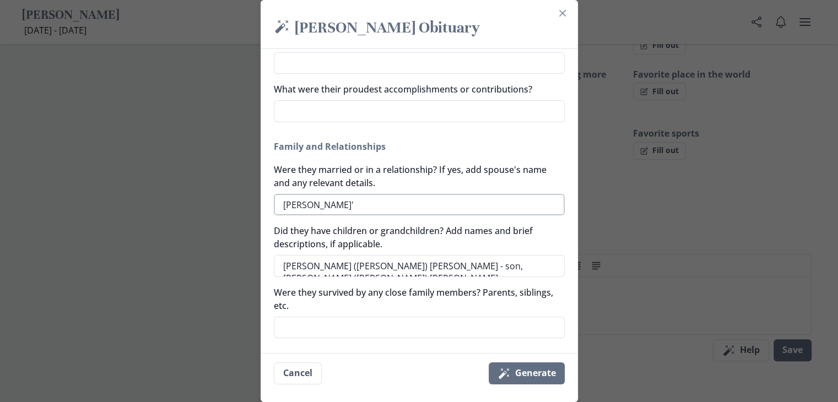
type textarea "[PERSON_NAME]'D"
type textarea "x"
type textarea "[PERSON_NAME]"
type textarea "x"
type textarea "[PERSON_NAME] O'[PERSON_NAME]"
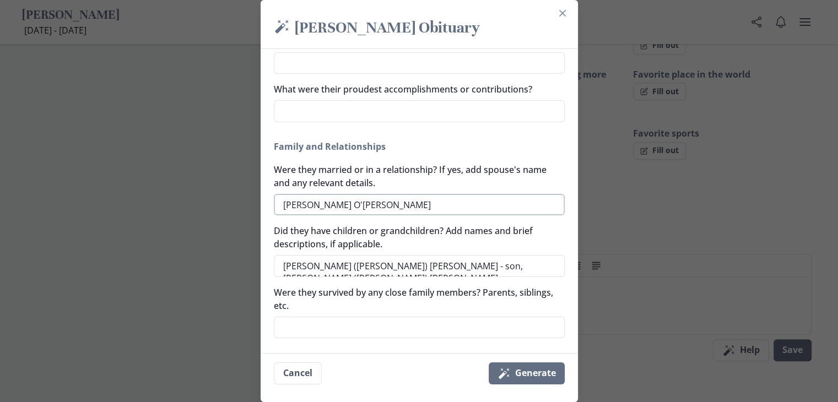
type textarea "x"
type textarea "[PERSON_NAME]"
type textarea "x"
type textarea "[PERSON_NAME]"
type textarea "x"
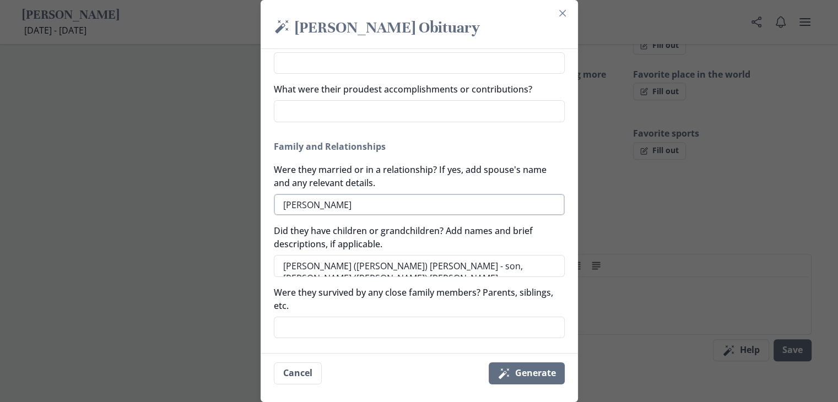
type textarea "[PERSON_NAME]"
type textarea "x"
type textarea "[PERSON_NAME]"
type textarea "x"
type textarea "[PERSON_NAME]"
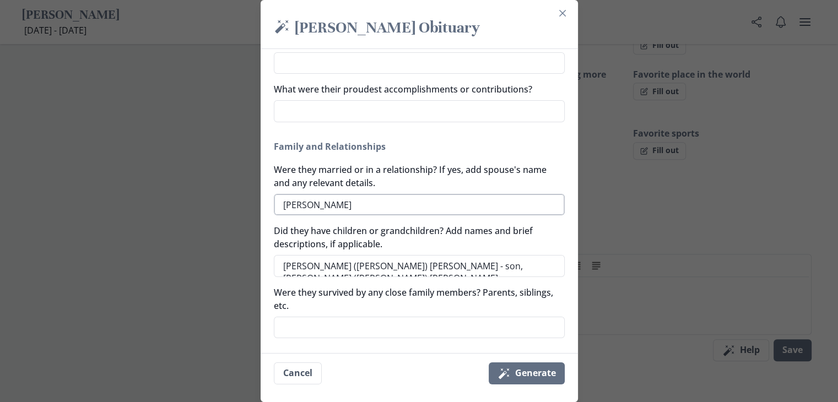
type textarea "x"
type textarea "[PERSON_NAME]"
type textarea "x"
type textarea "[PERSON_NAME]"
type textarea "x"
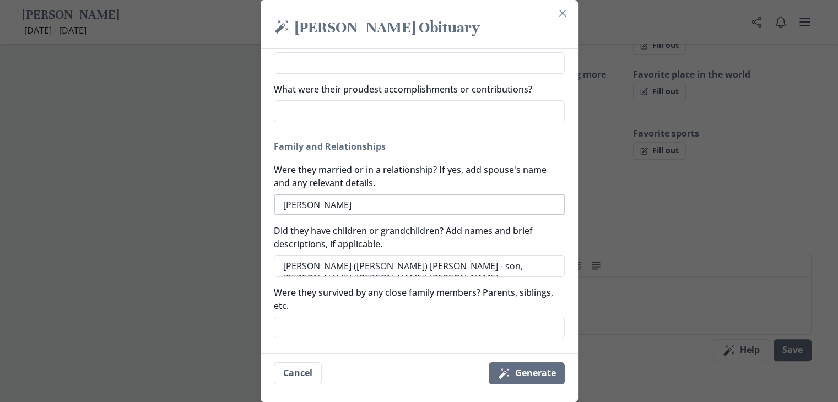
type textarea "[PERSON_NAME] O'[PERSON_NAME]"
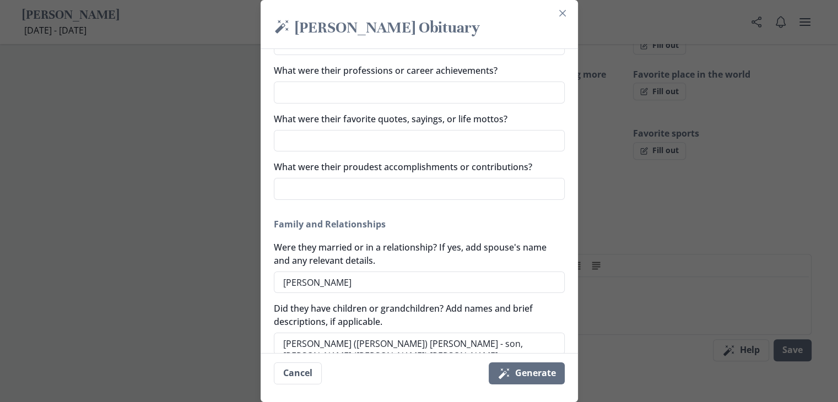
scroll to position [331, 0]
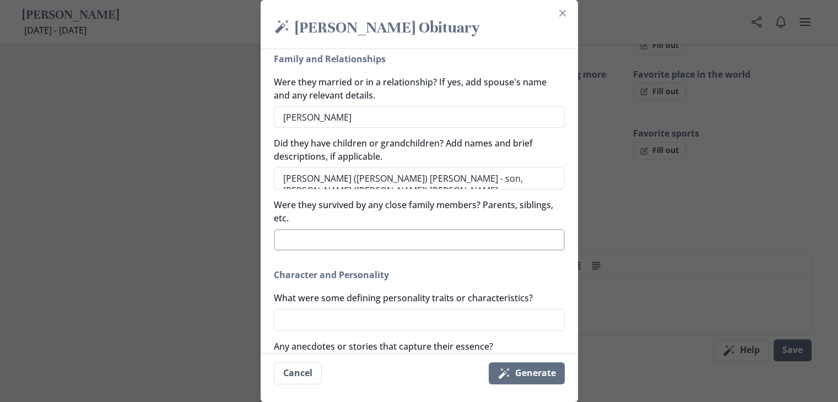
click at [351, 239] on textarea "Were they survived by any close family members? Parents, siblings, etc." at bounding box center [419, 240] width 291 height 22
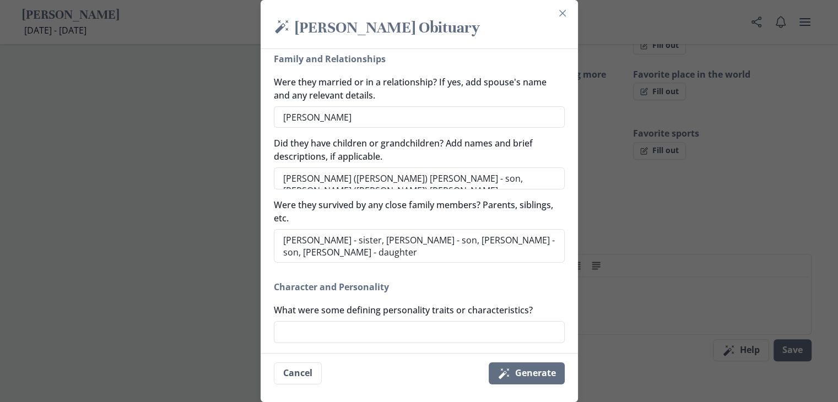
drag, startPoint x: 311, startPoint y: 253, endPoint x: 514, endPoint y: 20, distance: 308.6
click at [514, 20] on h2 "Magic wand [PERSON_NAME] Obituary" at bounding box center [419, 29] width 291 height 22
click at [435, 251] on textarea "[PERSON_NAME] - sister, [PERSON_NAME] - son, [PERSON_NAME] - son, [PERSON_NAME]…" at bounding box center [419, 246] width 291 height 34
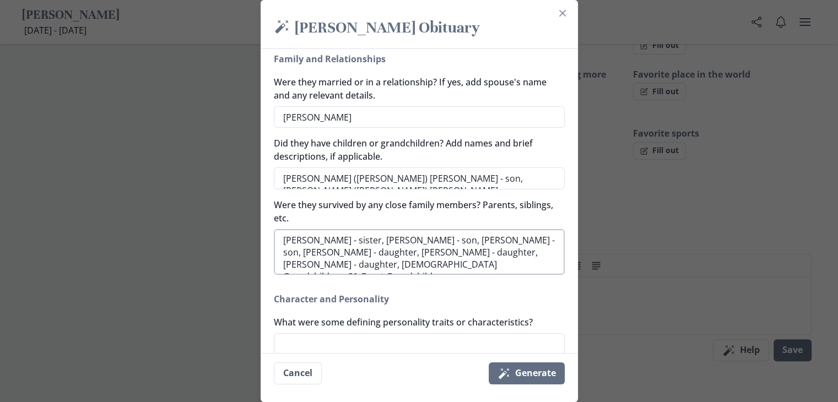
drag, startPoint x: 306, startPoint y: 251, endPoint x: 354, endPoint y: 266, distance: 49.7
click at [354, 266] on textarea "[PERSON_NAME] - sister, [PERSON_NAME] - son, [PERSON_NAME] - son, [PERSON_NAME]…" at bounding box center [419, 252] width 291 height 46
drag, startPoint x: 302, startPoint y: 252, endPoint x: 353, endPoint y: 263, distance: 52.0
click at [353, 263] on textarea "[PERSON_NAME] - sister, [PERSON_NAME] - son, [PERSON_NAME] - son, [PERSON_NAME]…" at bounding box center [419, 252] width 291 height 46
click at [532, 180] on textarea "[PERSON_NAME] ([PERSON_NAME]) [PERSON_NAME] - son, [PERSON_NAME] ([PERSON_NAME]…" at bounding box center [419, 179] width 291 height 22
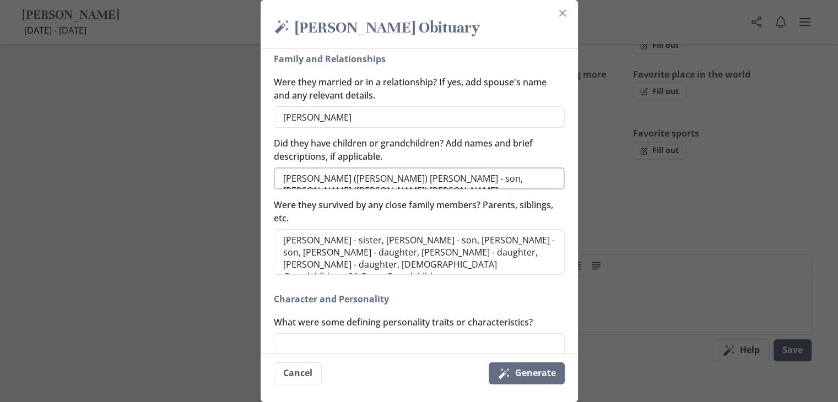
paste textarea ", [PERSON_NAME] - daughter, [PERSON_NAME] - daughter, [PERSON_NAME] - daughter"
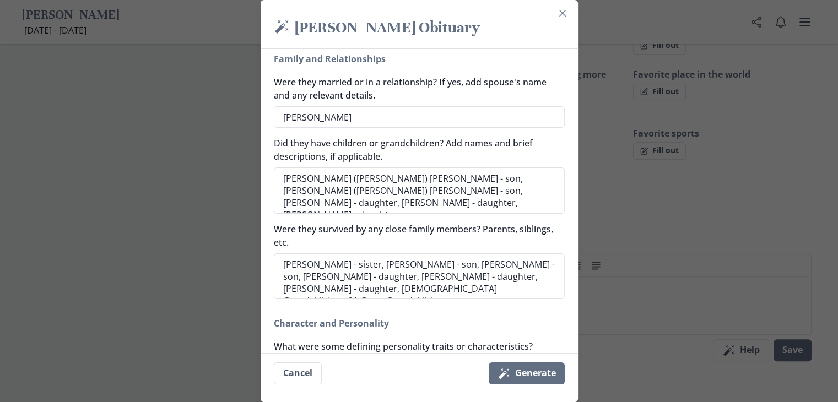
scroll to position [496, 0]
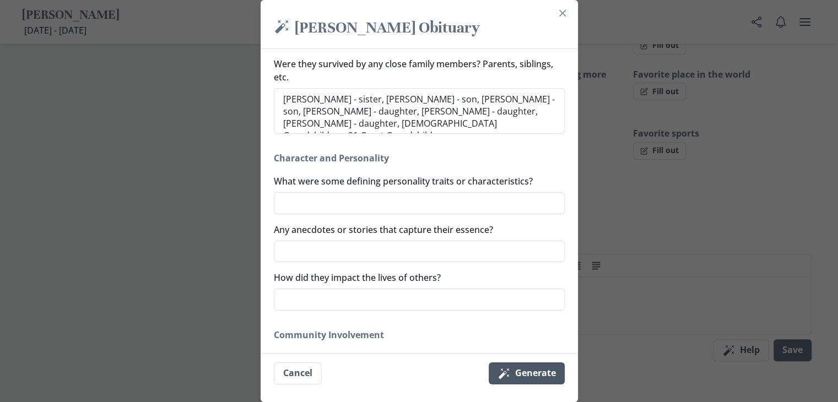
click at [522, 371] on button "Magic wand Generate" at bounding box center [527, 374] width 76 height 22
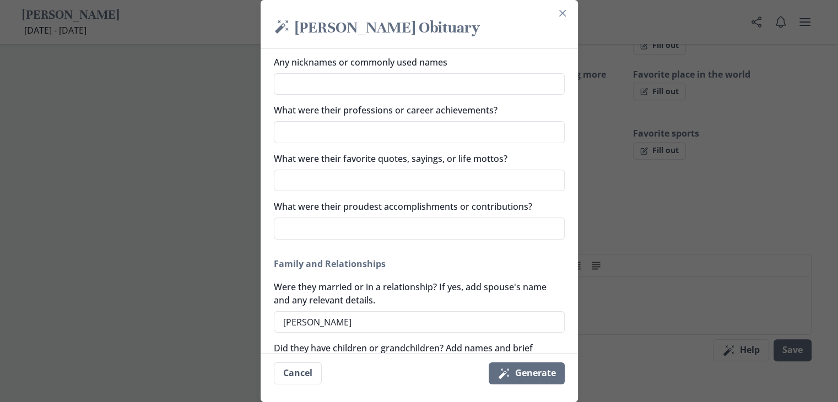
scroll to position [165, 0]
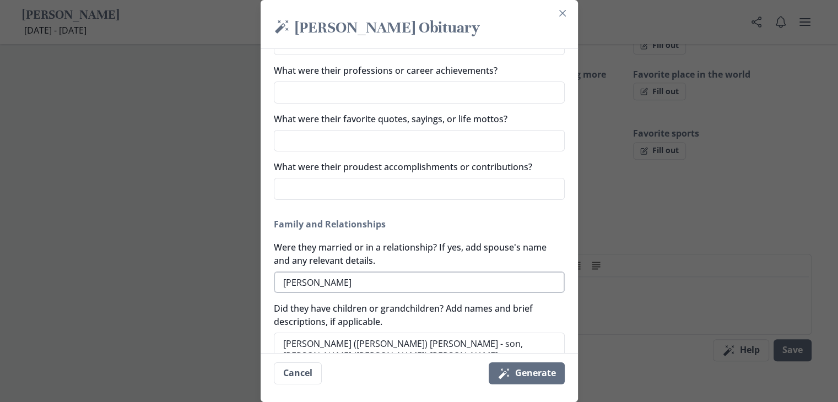
click at [385, 281] on textarea "[PERSON_NAME]" at bounding box center [419, 283] width 291 height 22
click at [547, 369] on button "Magic wand Generate" at bounding box center [527, 374] width 76 height 22
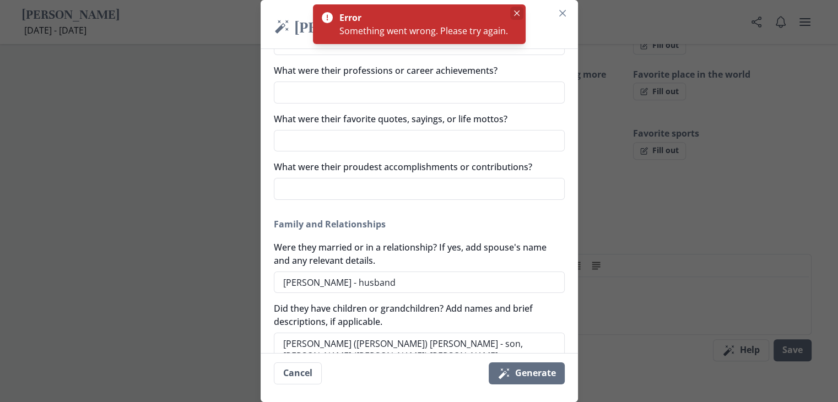
click at [514, 9] on button "Close" at bounding box center [516, 13] width 13 height 13
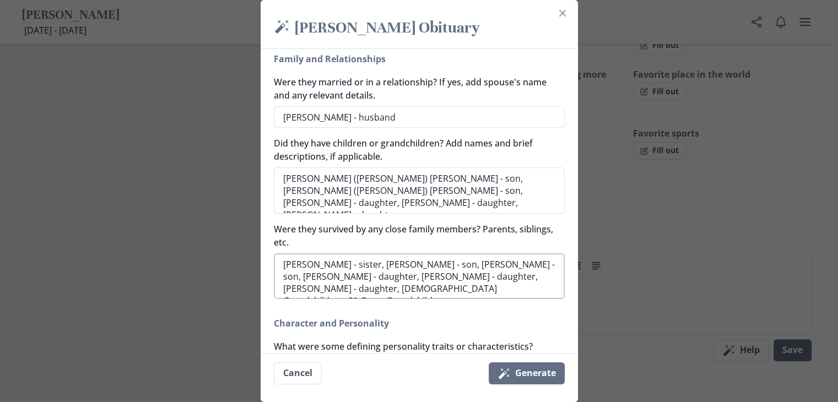
scroll to position [12, 0]
drag, startPoint x: 283, startPoint y: 266, endPoint x: 536, endPoint y: 298, distance: 254.4
click at [536, 298] on textarea "[PERSON_NAME] - sister, [PERSON_NAME] - son, [PERSON_NAME] - son, [PERSON_NAME]…" at bounding box center [419, 277] width 291 height 46
drag, startPoint x: 286, startPoint y: 179, endPoint x: 353, endPoint y: 202, distance: 70.4
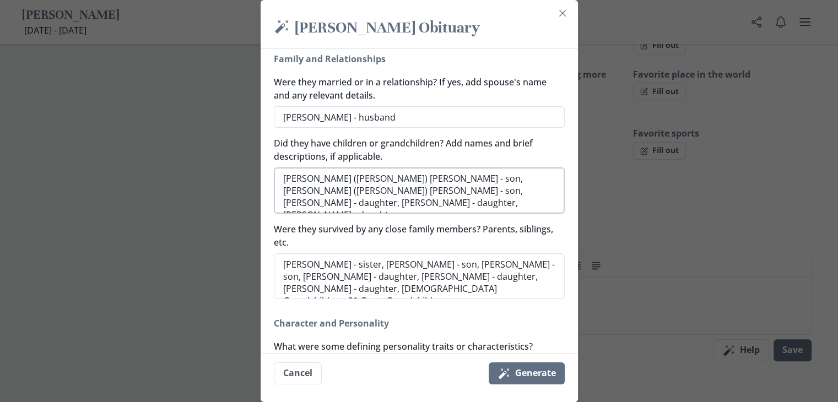
click at [353, 202] on textarea "[PERSON_NAME] ([PERSON_NAME]) [PERSON_NAME] - son, [PERSON_NAME] ([PERSON_NAME]…" at bounding box center [419, 191] width 291 height 46
